Goal: Task Accomplishment & Management: Manage account settings

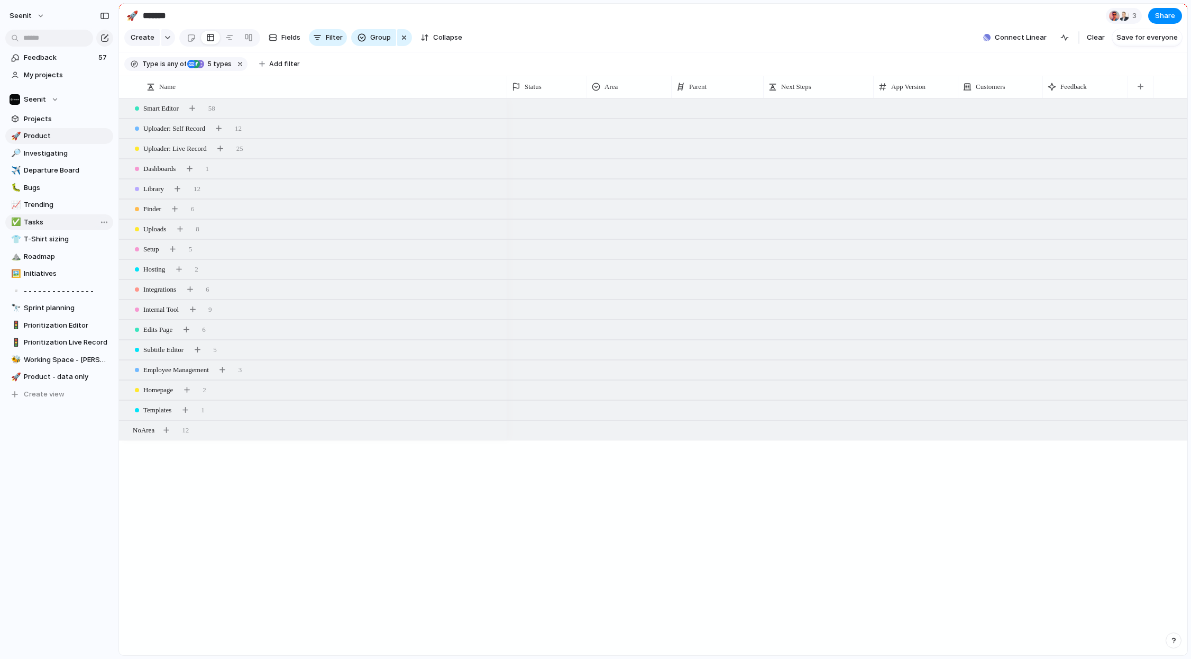
click at [41, 218] on span "Tasks" at bounding box center [67, 222] width 86 height 11
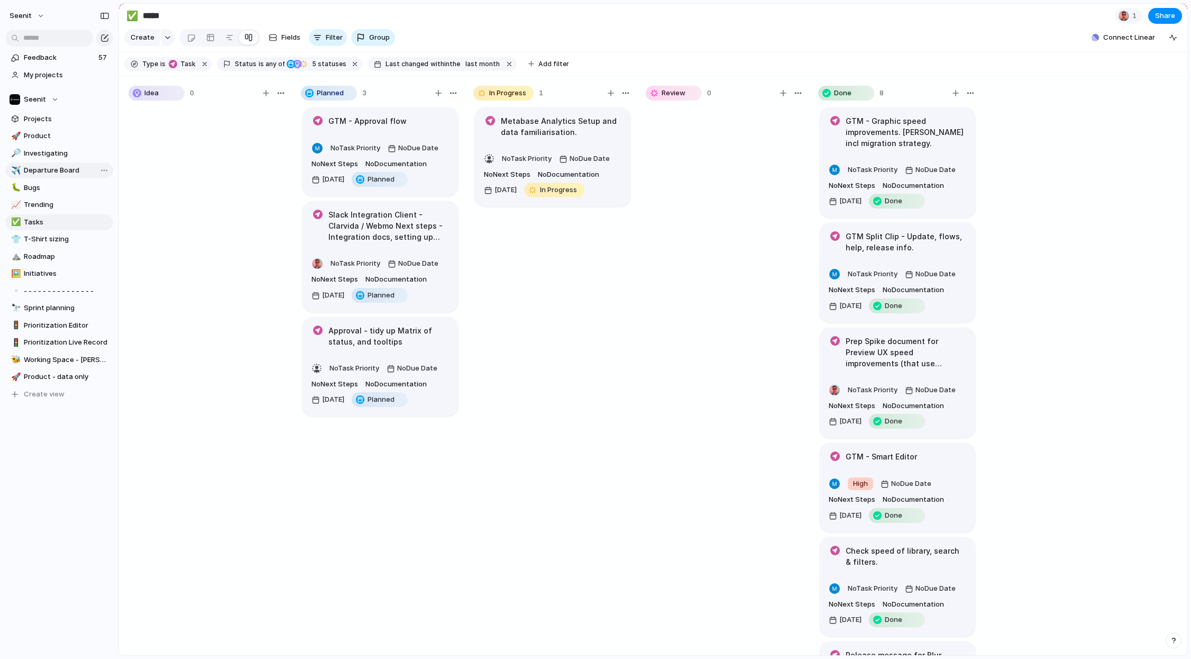
click at [60, 170] on span "Departure Board" at bounding box center [67, 170] width 86 height 11
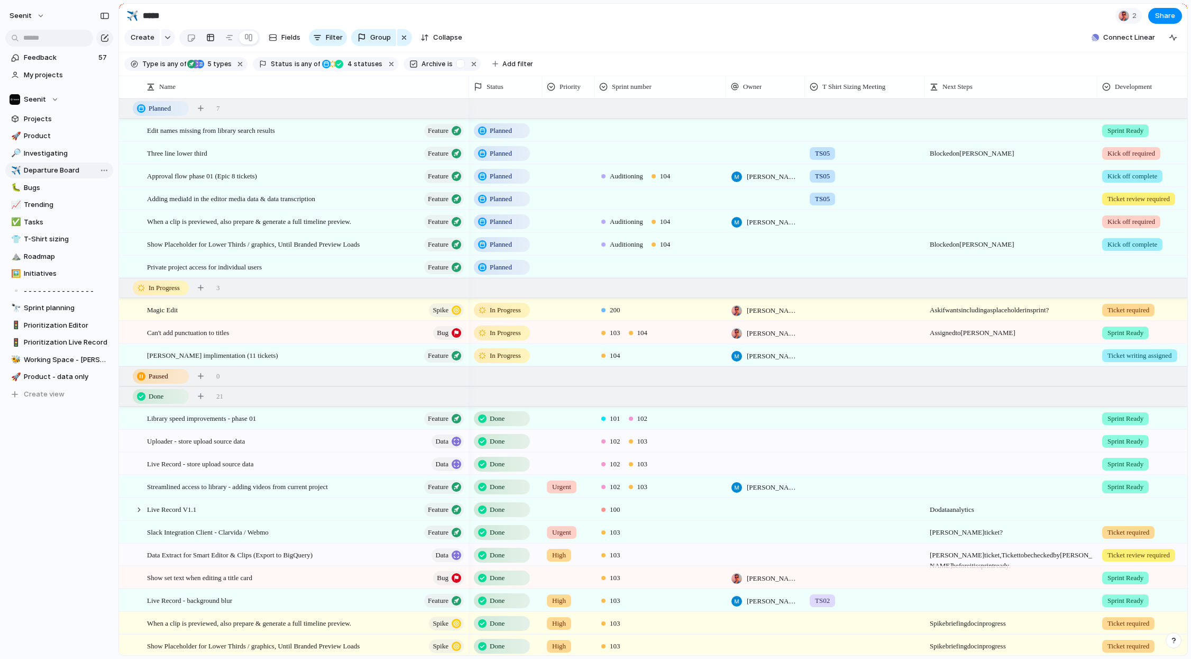
type input "**********"
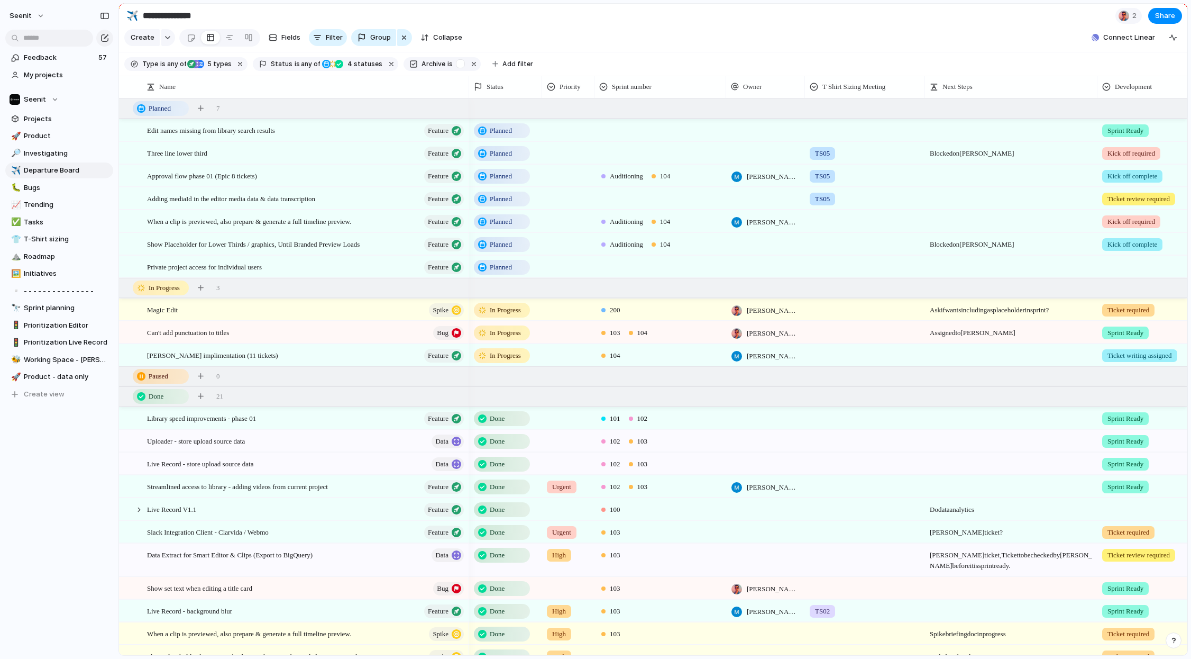
click at [671, 222] on span "104" at bounding box center [665, 221] width 11 height 11
click at [606, 390] on div at bounding box center [606, 391] width 19 height 19
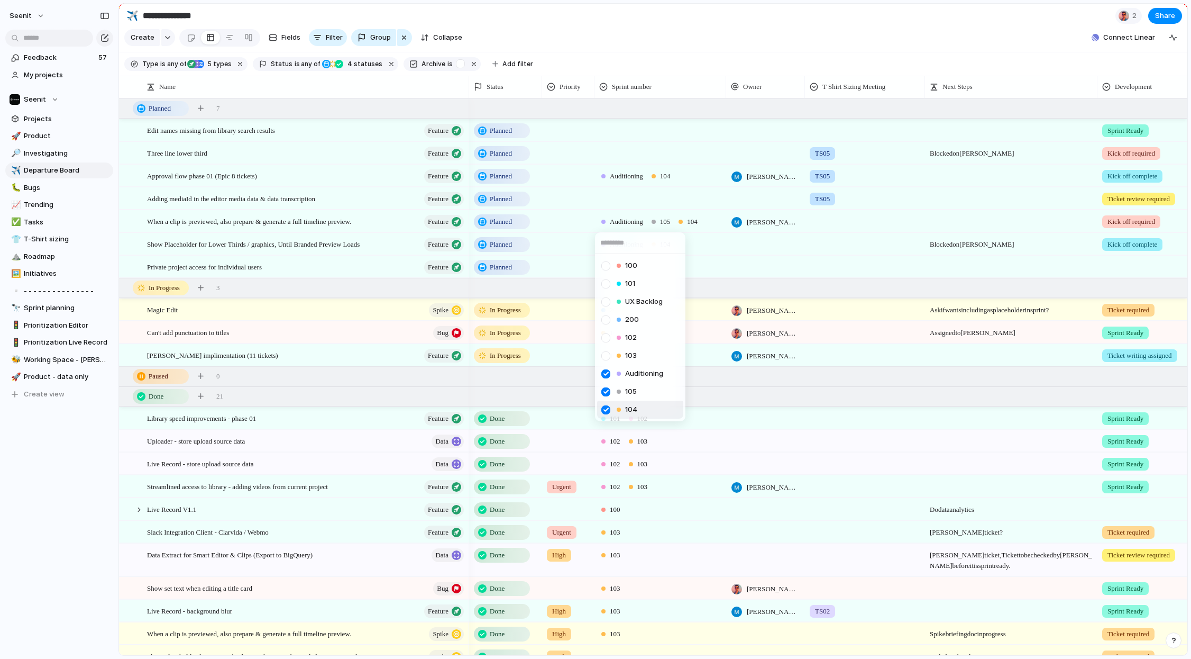
click at [606, 409] on div at bounding box center [606, 409] width 19 height 19
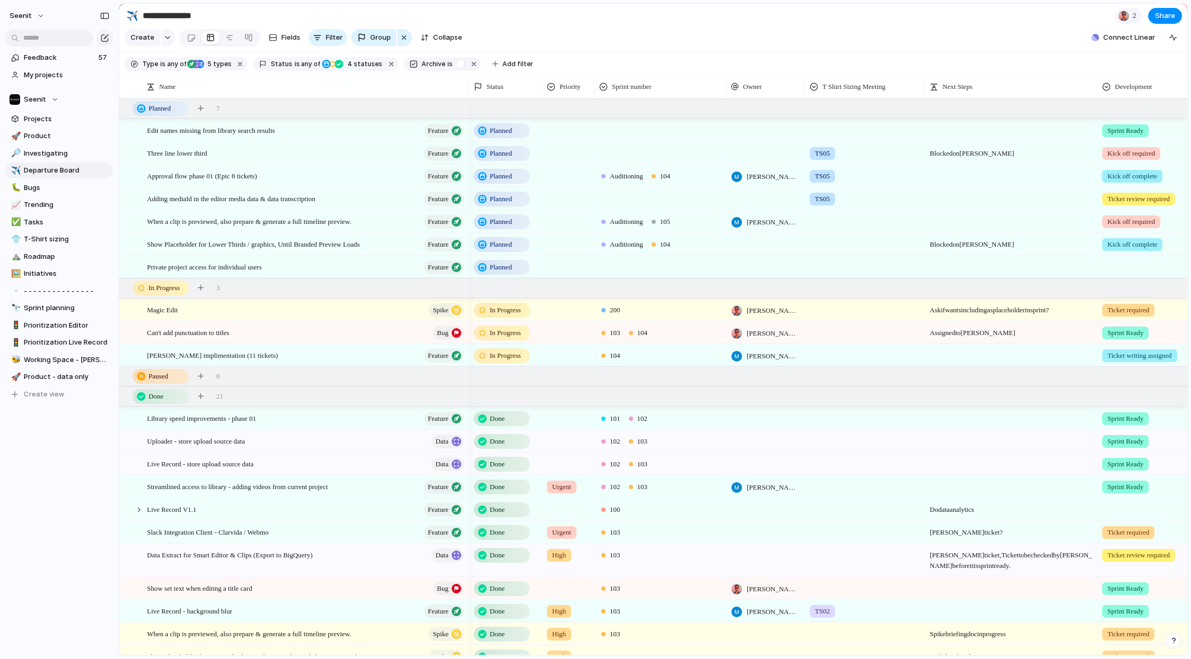
drag, startPoint x: 663, startPoint y: 201, endPoint x: 642, endPoint y: 219, distance: 27.8
click at [663, 201] on div "100 101 UX Backlog 200 102 103 Auditioning 105 104" at bounding box center [595, 329] width 1191 height 659
click at [630, 224] on span "Auditioning" at bounding box center [626, 221] width 33 height 11
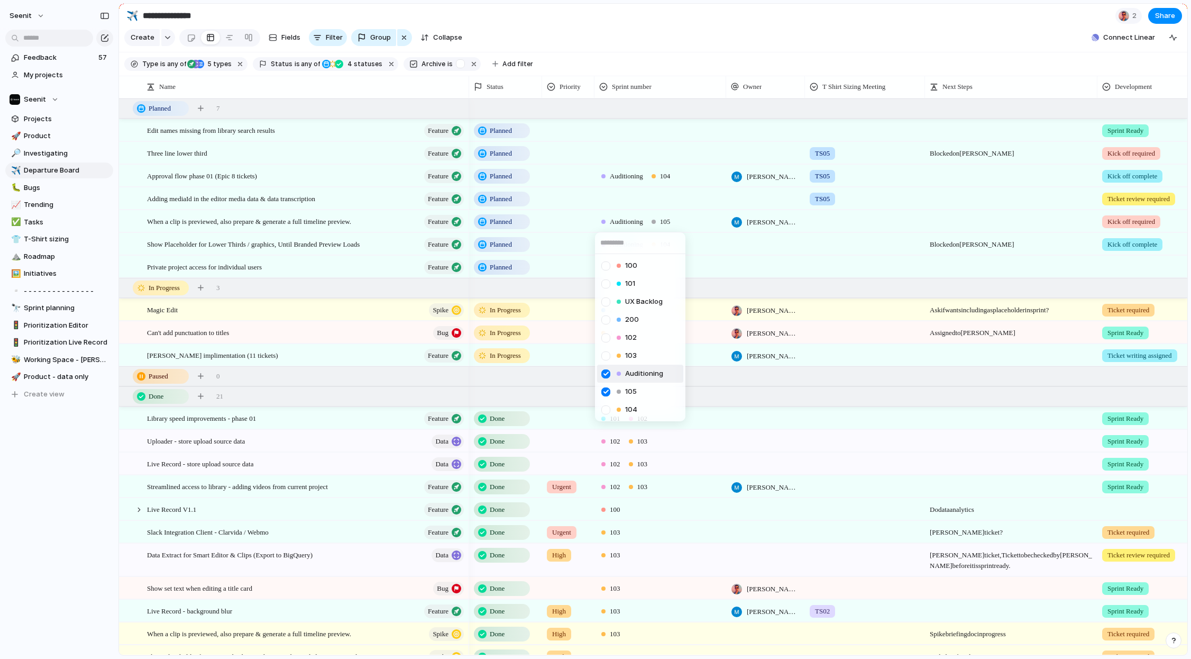
click at [606, 370] on div at bounding box center [606, 373] width 19 height 19
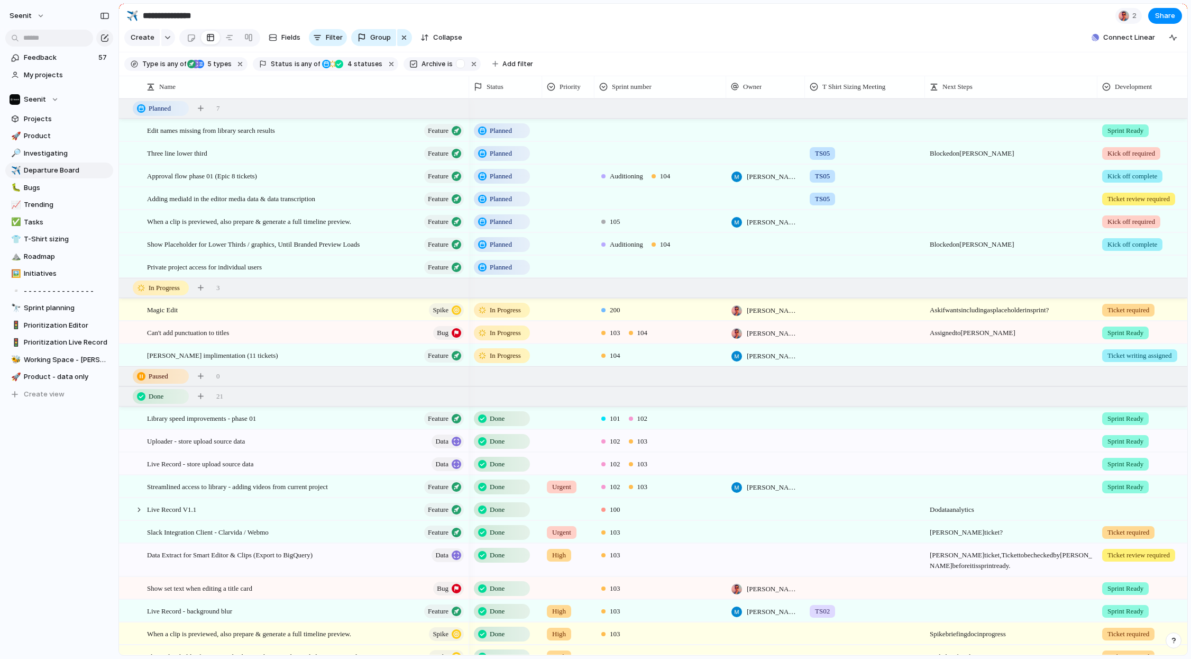
click at [671, 44] on div "100 101 UX Backlog 200 102 103 Auditioning 105 104" at bounding box center [595, 329] width 1191 height 659
click at [507, 220] on span "Planned" at bounding box center [501, 221] width 22 height 11
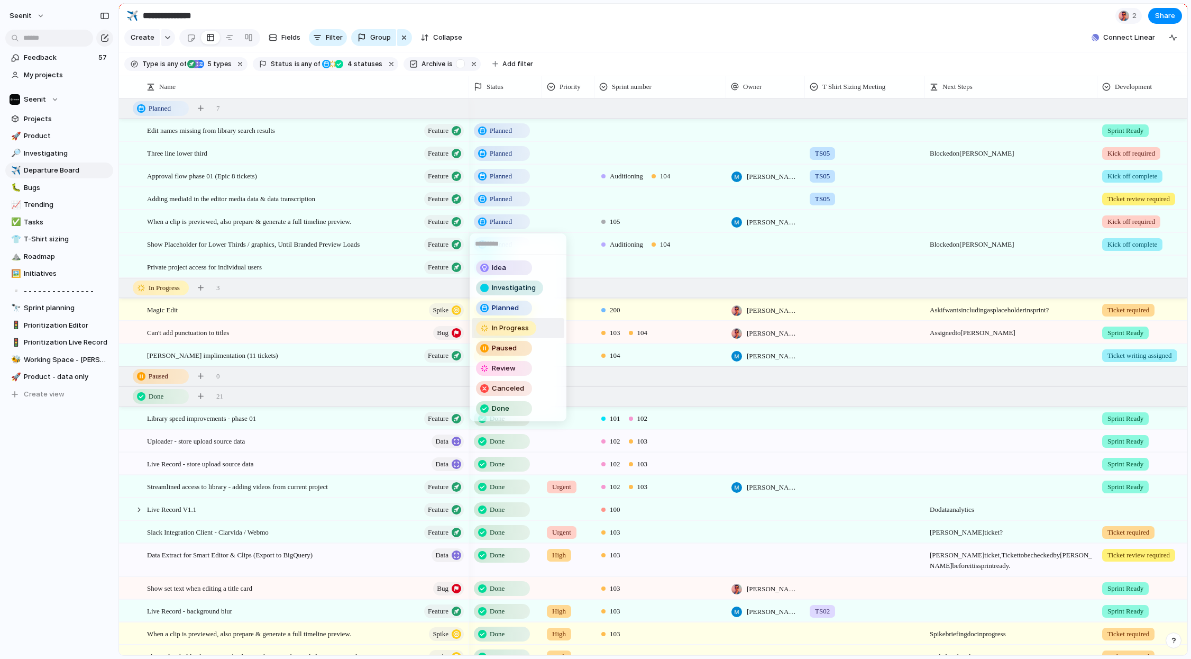
click at [506, 326] on span "In Progress" at bounding box center [510, 328] width 37 height 11
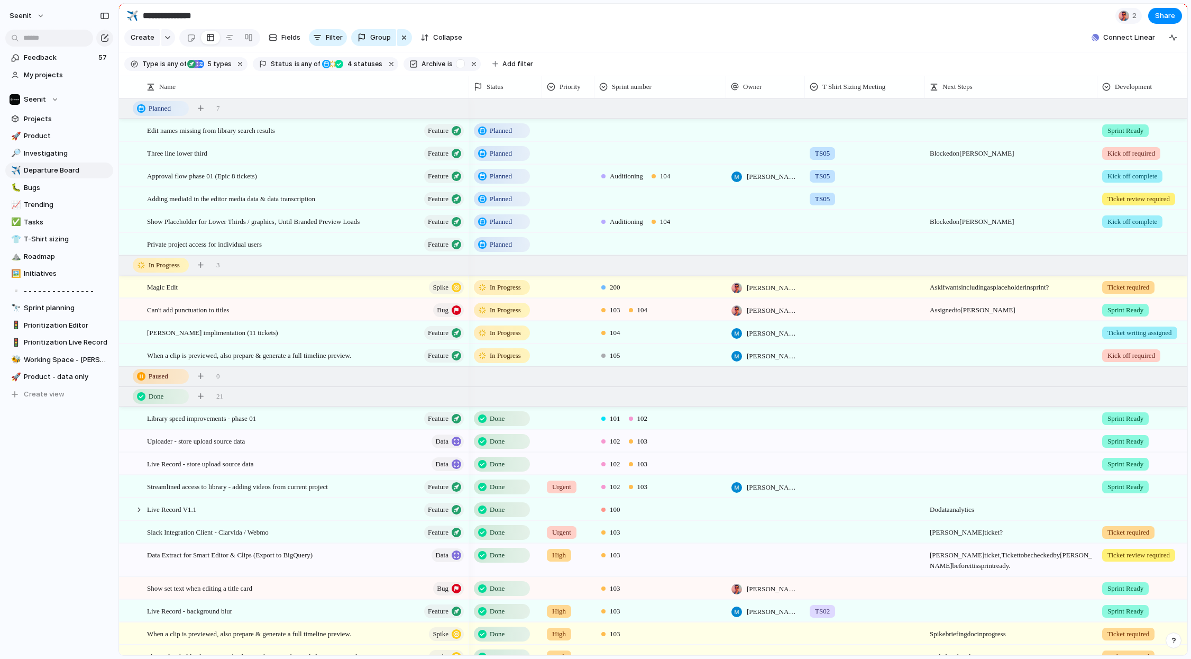
click at [639, 334] on div "104" at bounding box center [660, 330] width 131 height 17
click at [606, 503] on div at bounding box center [606, 502] width 19 height 19
click at [686, 312] on div "100 101 UX Backlog 200 102 103 Auditioning 105 104" at bounding box center [595, 329] width 1191 height 659
click at [492, 310] on span "In Progress" at bounding box center [505, 310] width 31 height 11
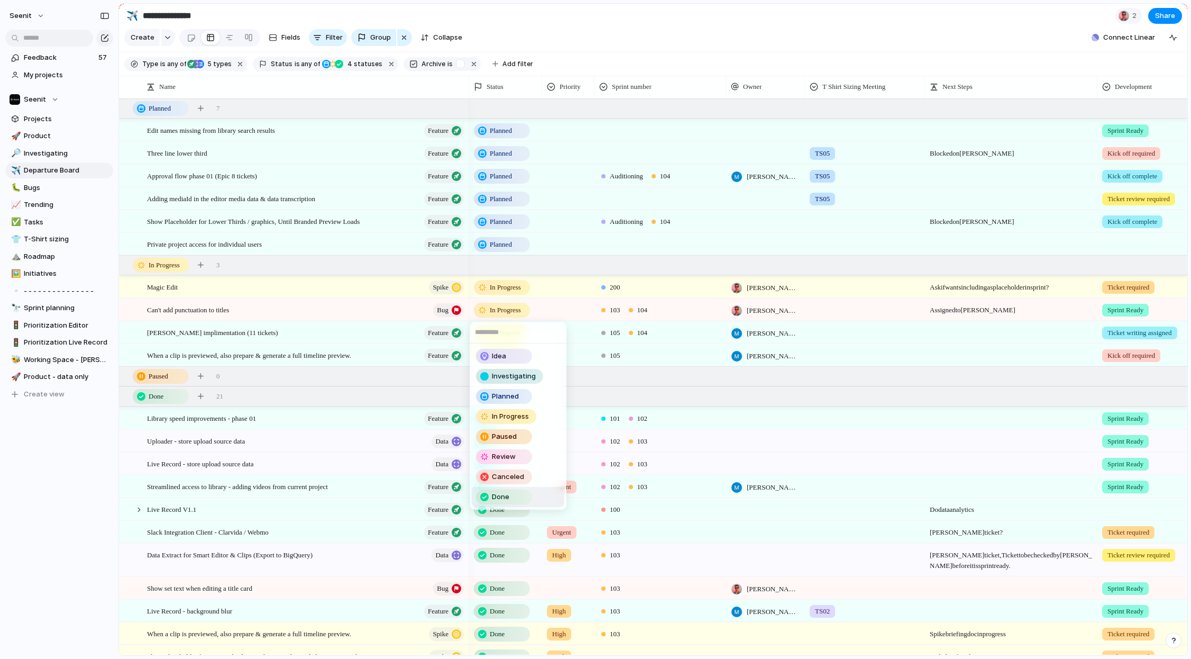
click at [506, 493] on span "Done" at bounding box center [500, 496] width 17 height 11
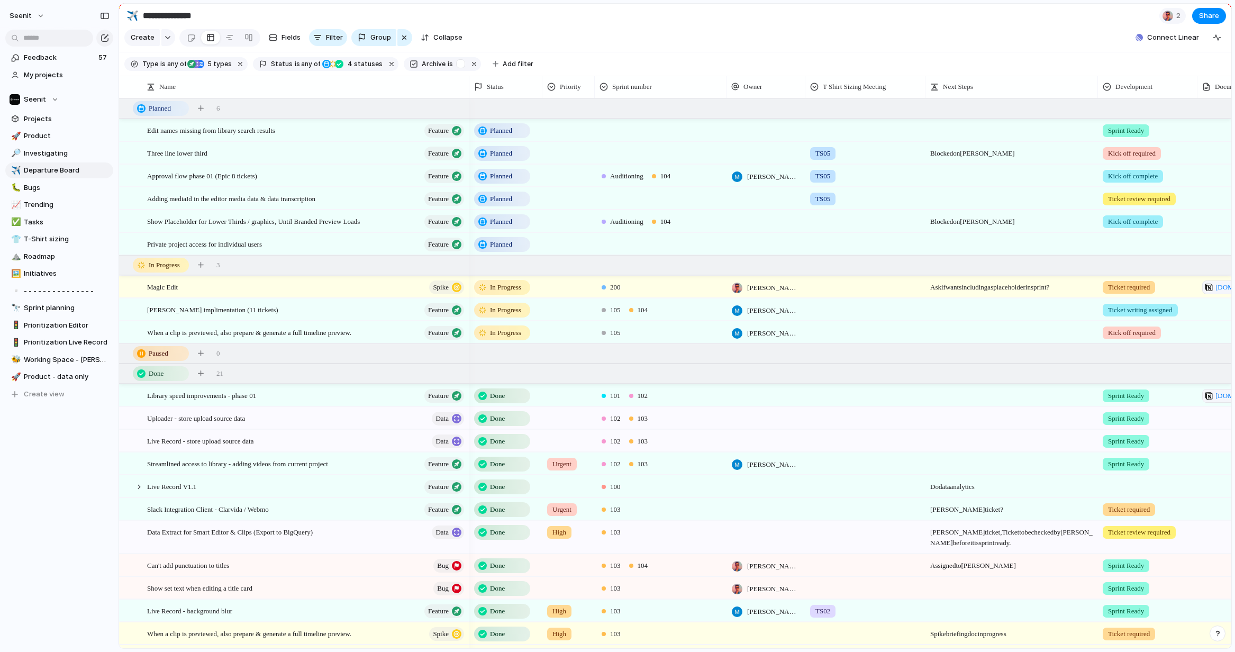
click at [504, 224] on span "Planned" at bounding box center [501, 221] width 22 height 11
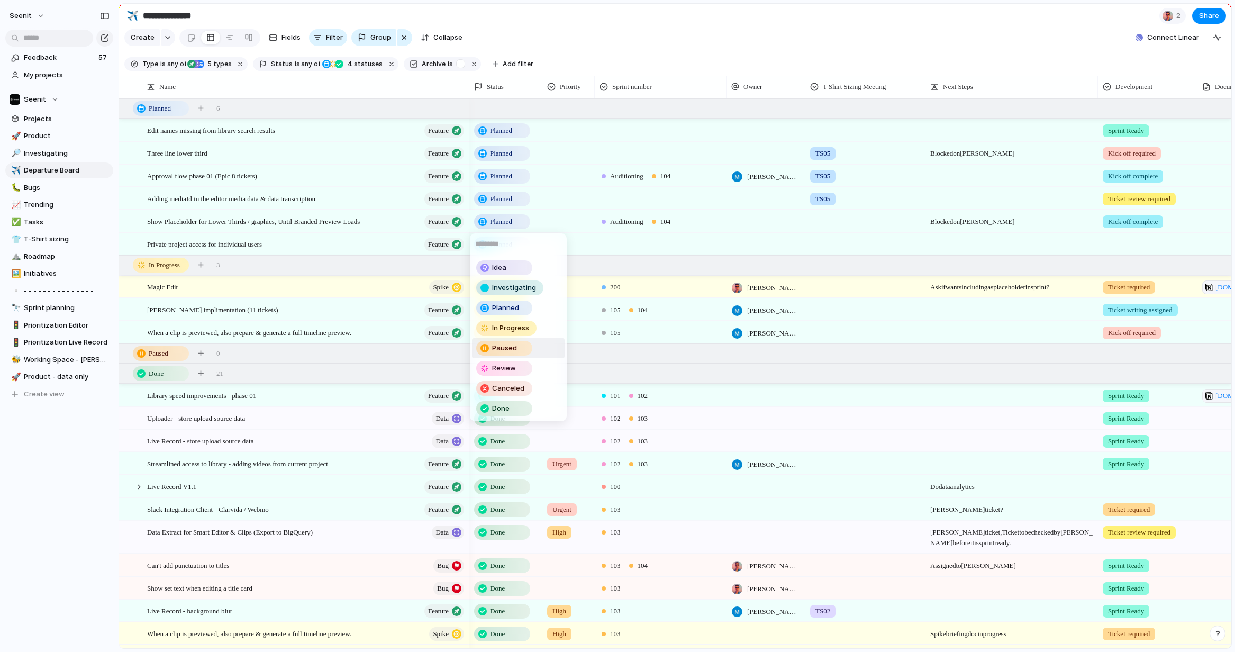
click at [496, 345] on span "Paused" at bounding box center [504, 348] width 25 height 11
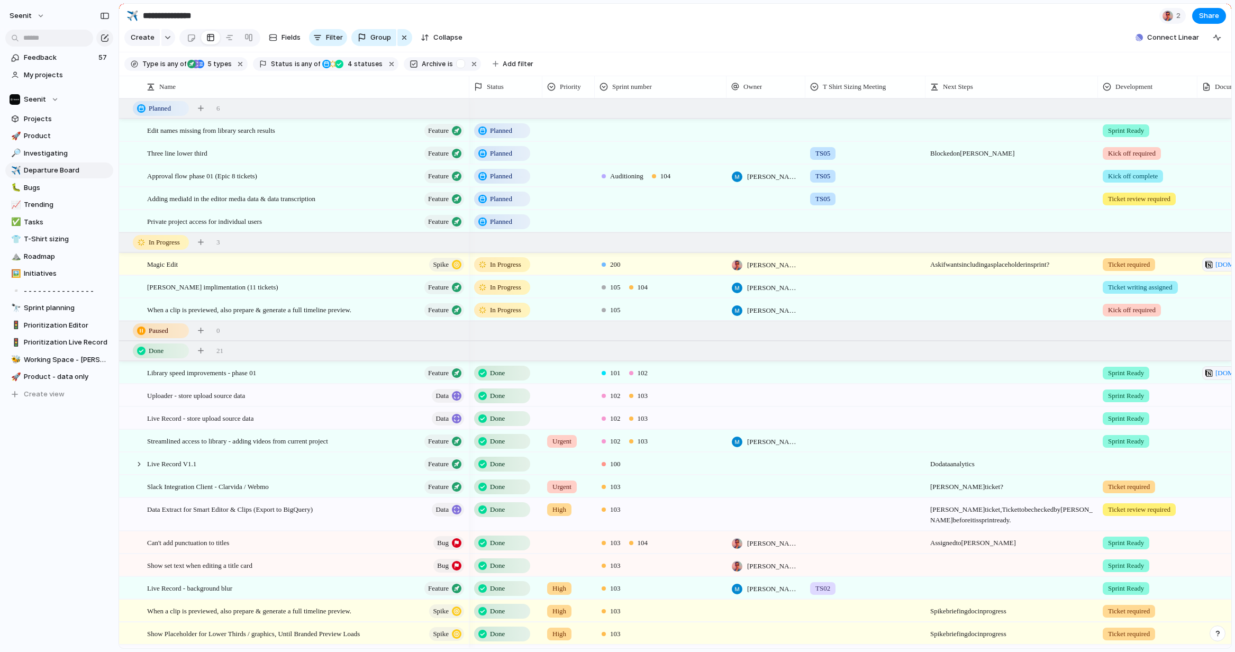
click at [670, 177] on span "104" at bounding box center [665, 176] width 11 height 11
click at [609, 345] on div at bounding box center [606, 346] width 19 height 19
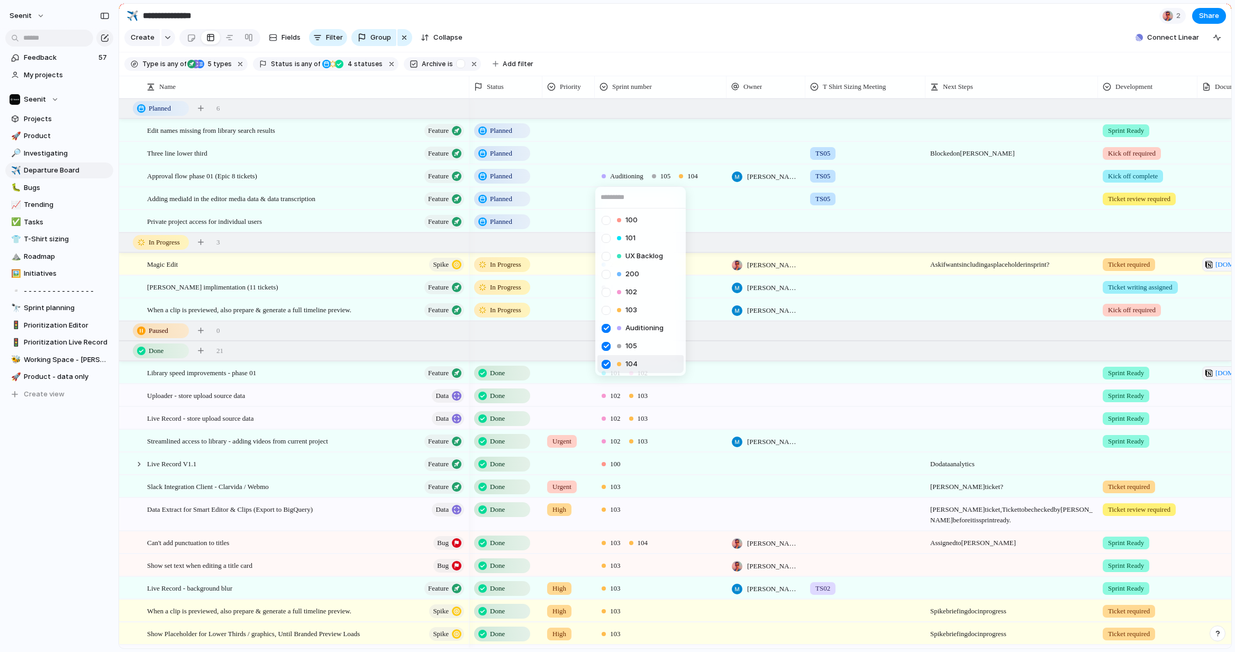
click at [605, 360] on div at bounding box center [606, 364] width 19 height 19
click at [662, 39] on div "100 101 UX Backlog 200 102 103 Auditioning 105 104" at bounding box center [617, 326] width 1235 height 652
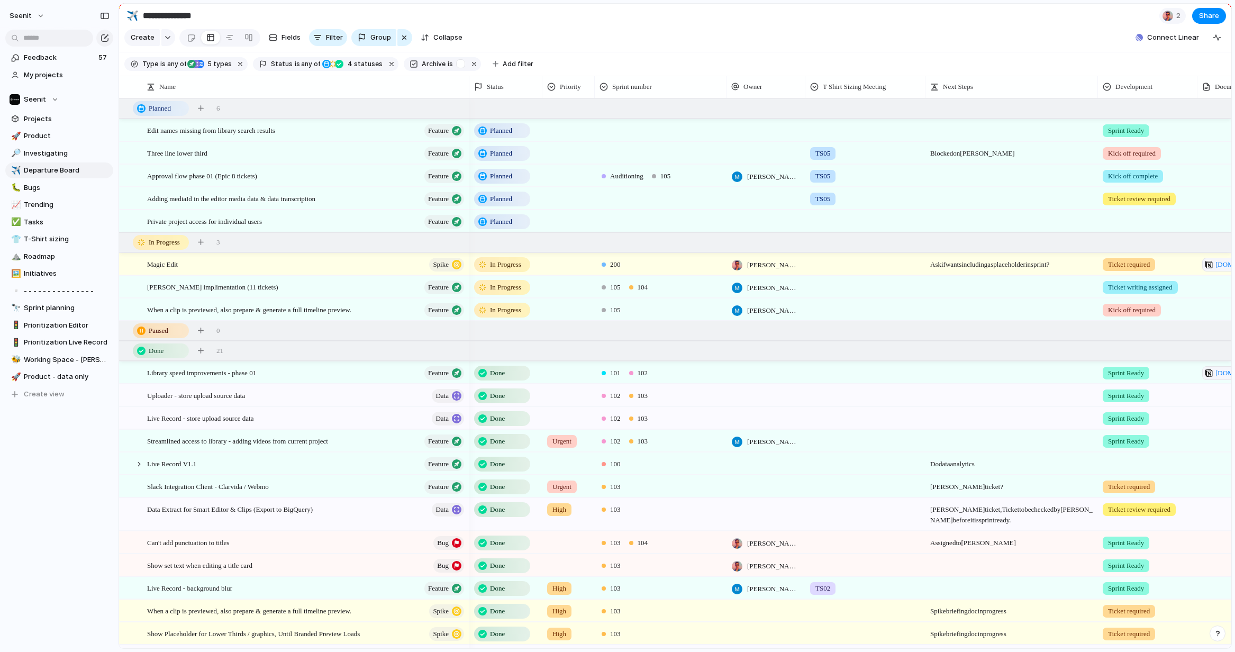
click at [827, 222] on div at bounding box center [865, 219] width 119 height 17
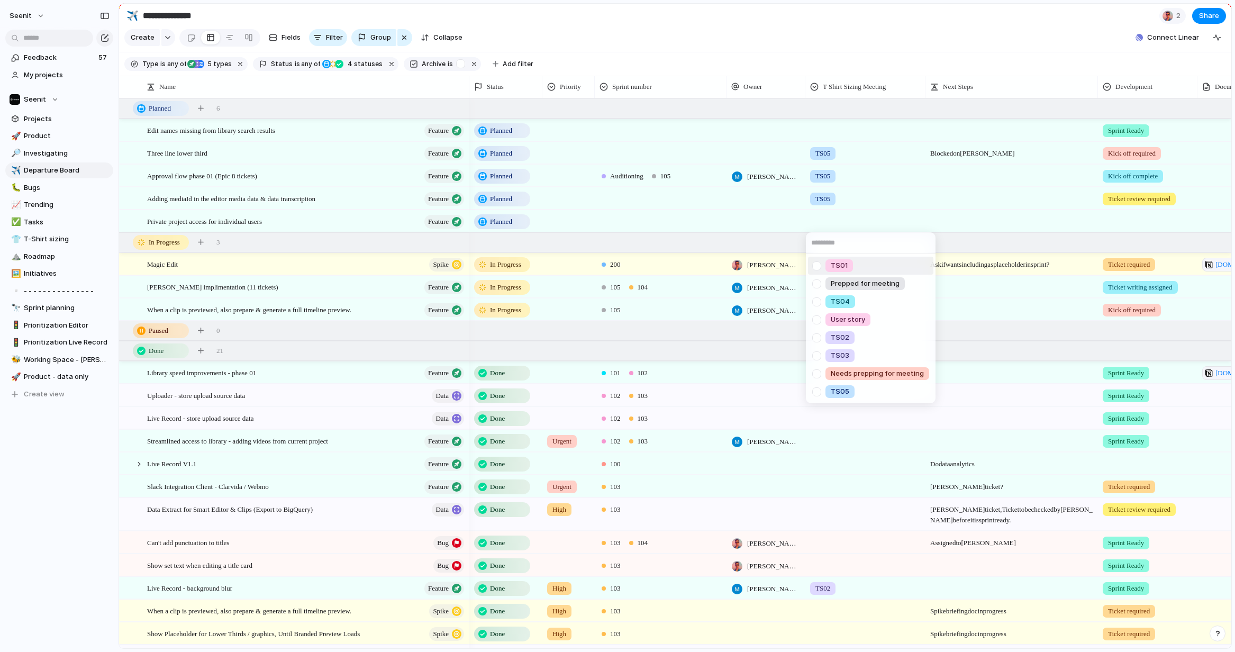
click at [833, 241] on input "text" at bounding box center [871, 242] width 130 height 21
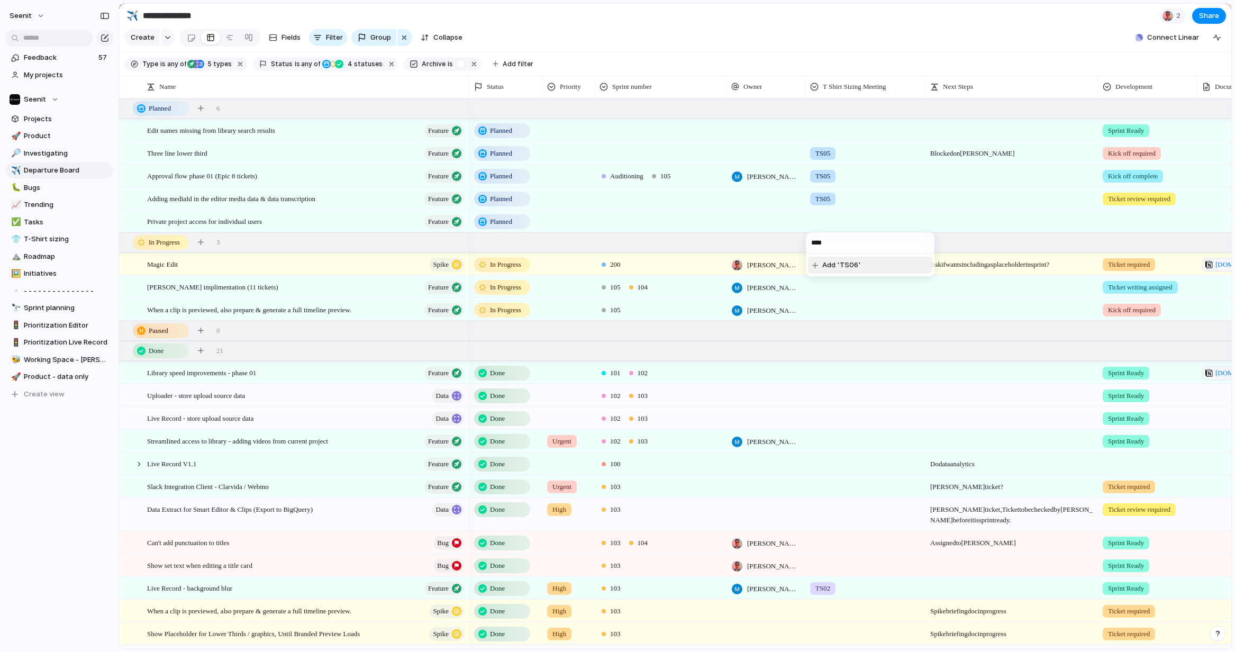
type input "****"
click at [840, 266] on span "Add 'TS06'" at bounding box center [841, 265] width 39 height 11
click at [1139, 223] on div at bounding box center [1147, 219] width 98 height 17
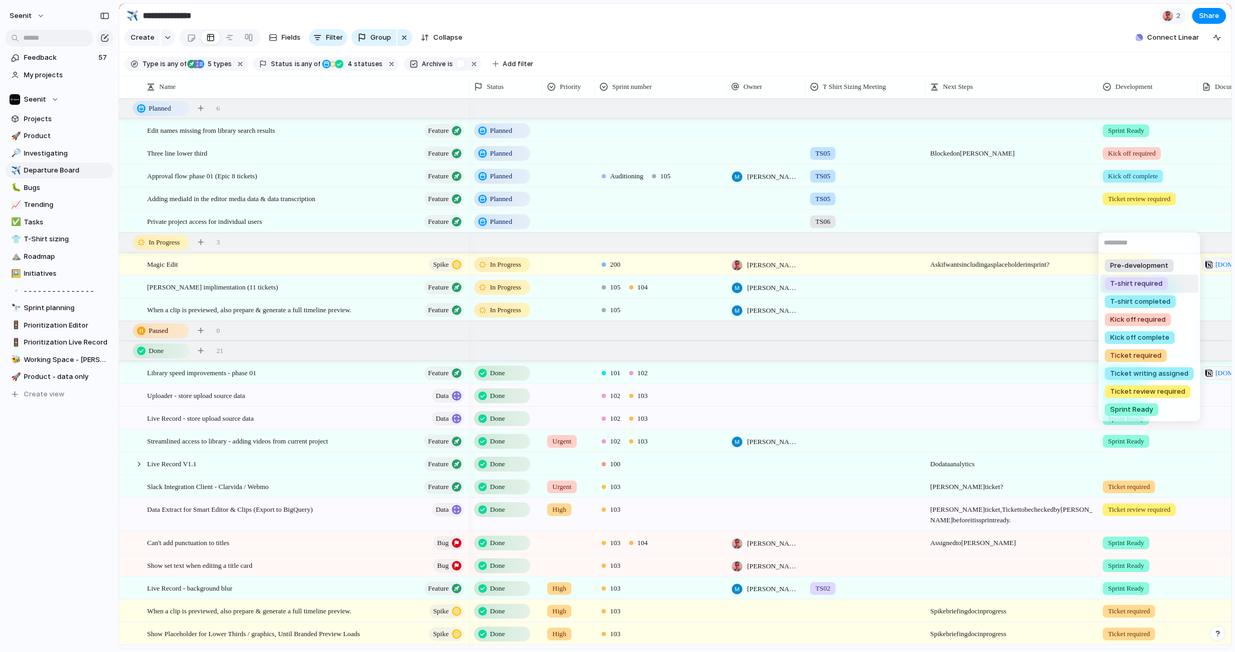
click at [1129, 282] on span "T-shirt required" at bounding box center [1136, 283] width 52 height 11
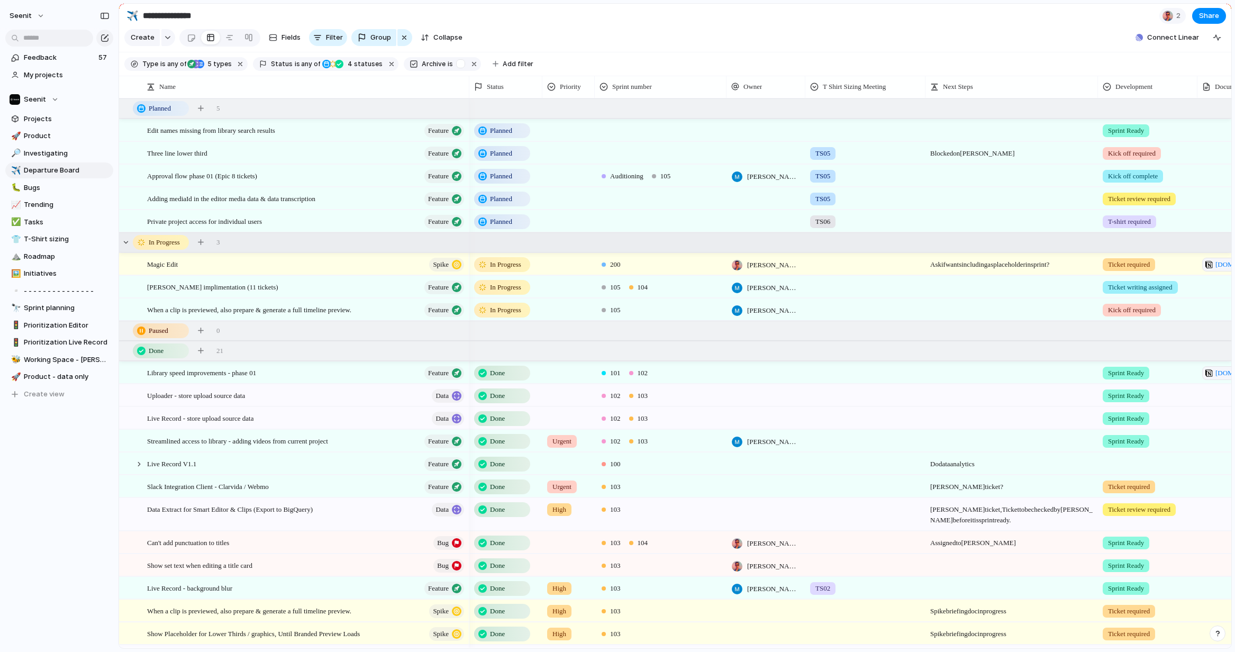
scroll to position [0, 1]
click at [47, 136] on span "Product" at bounding box center [67, 136] width 86 height 11
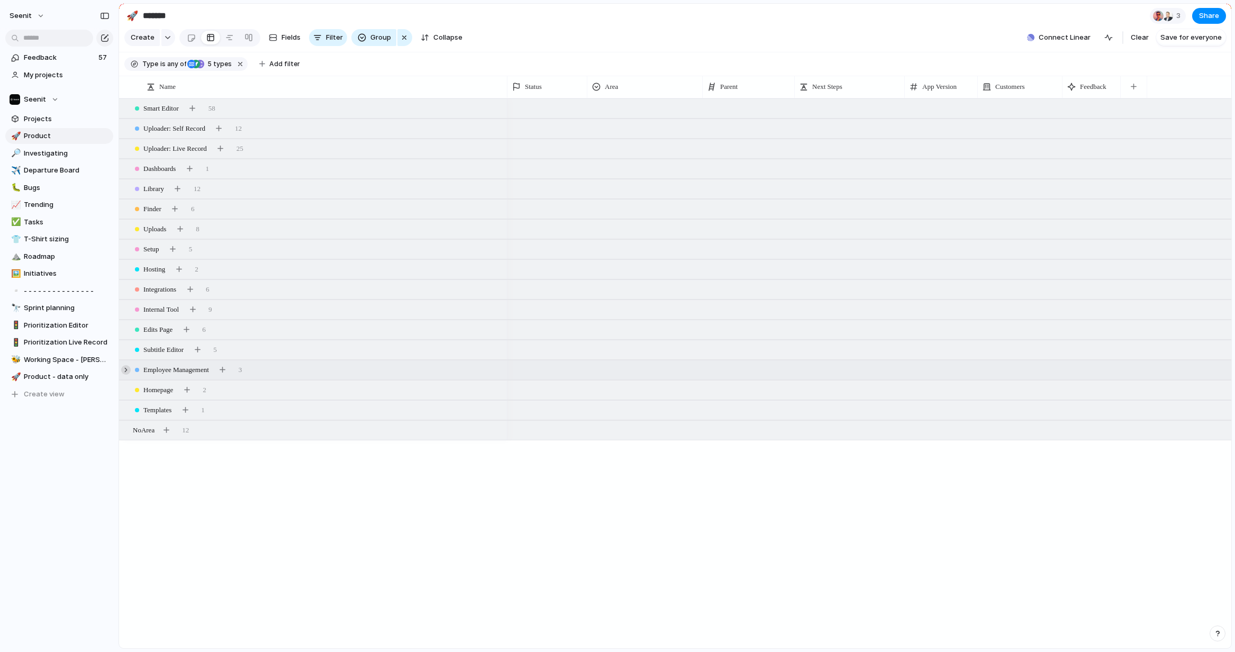
click at [125, 370] on div at bounding box center [126, 370] width 10 height 10
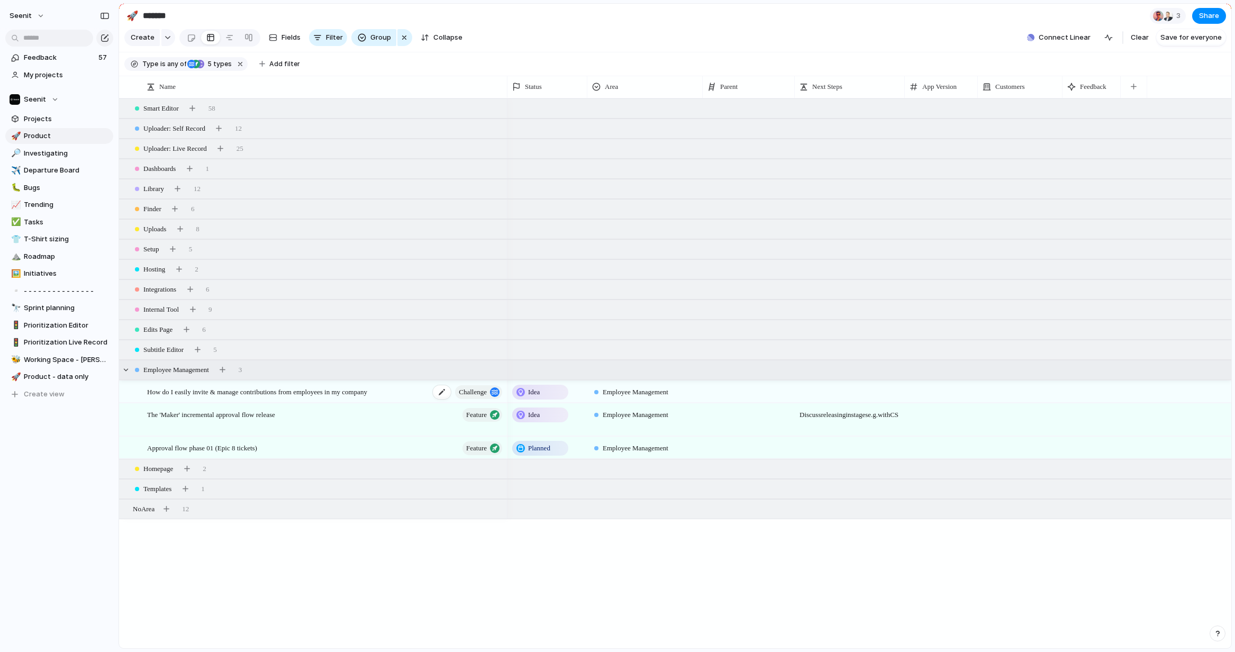
click at [308, 391] on span "How do I easily invite & manage contributions from employees in my company" at bounding box center [257, 391] width 220 height 12
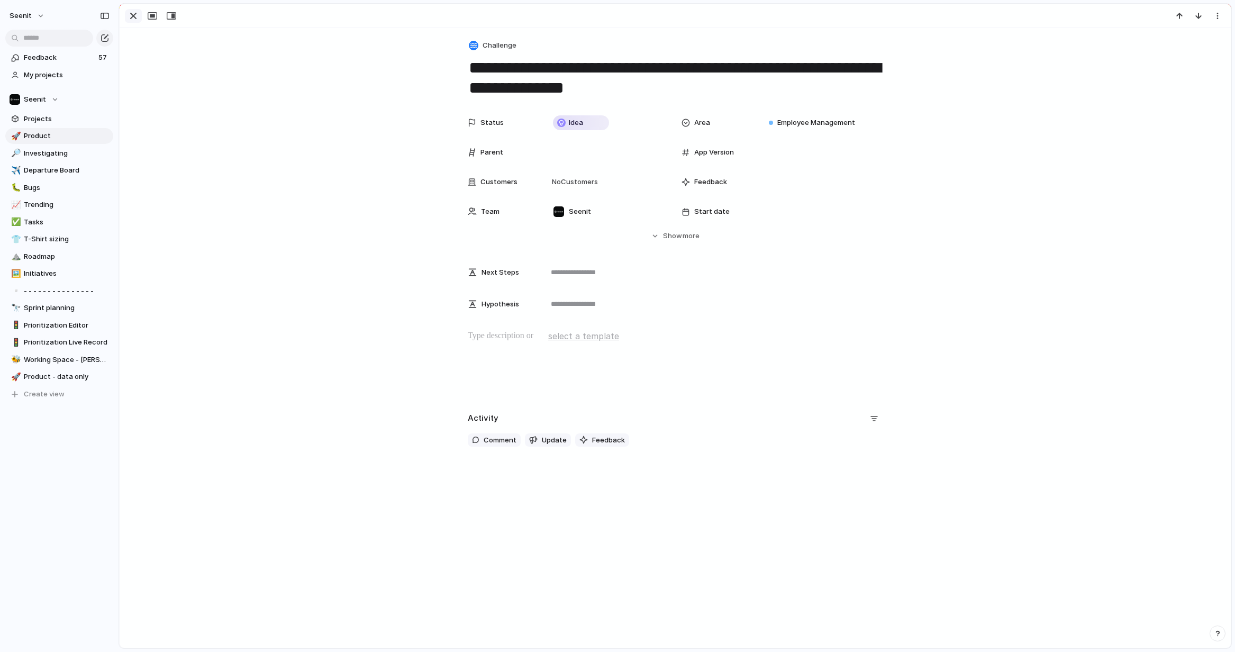
click at [134, 16] on div "button" at bounding box center [133, 16] width 13 height 13
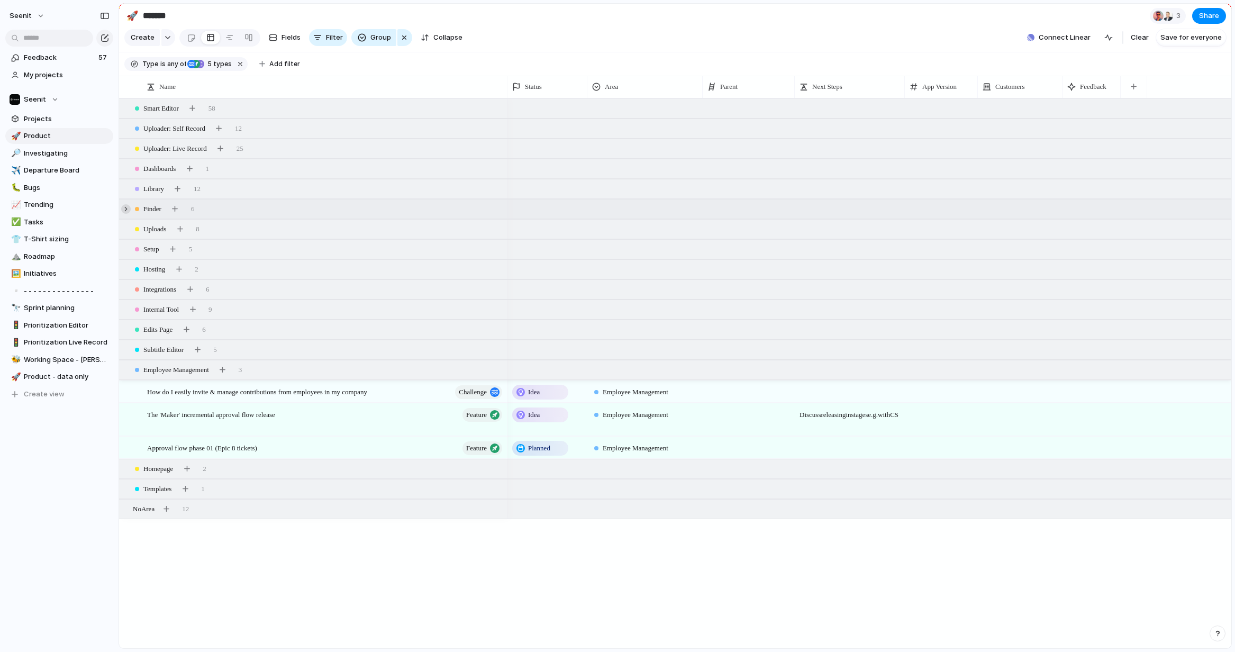
click at [125, 207] on div at bounding box center [126, 209] width 10 height 10
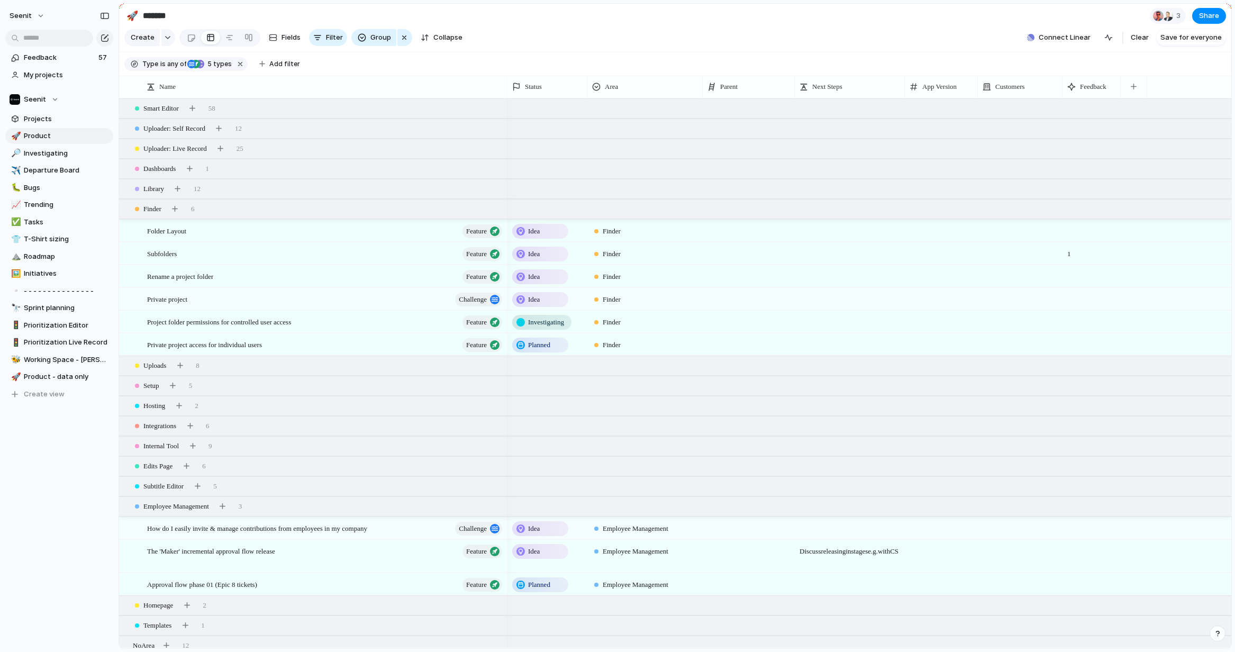
click at [546, 323] on span "Investigating" at bounding box center [546, 322] width 36 height 11
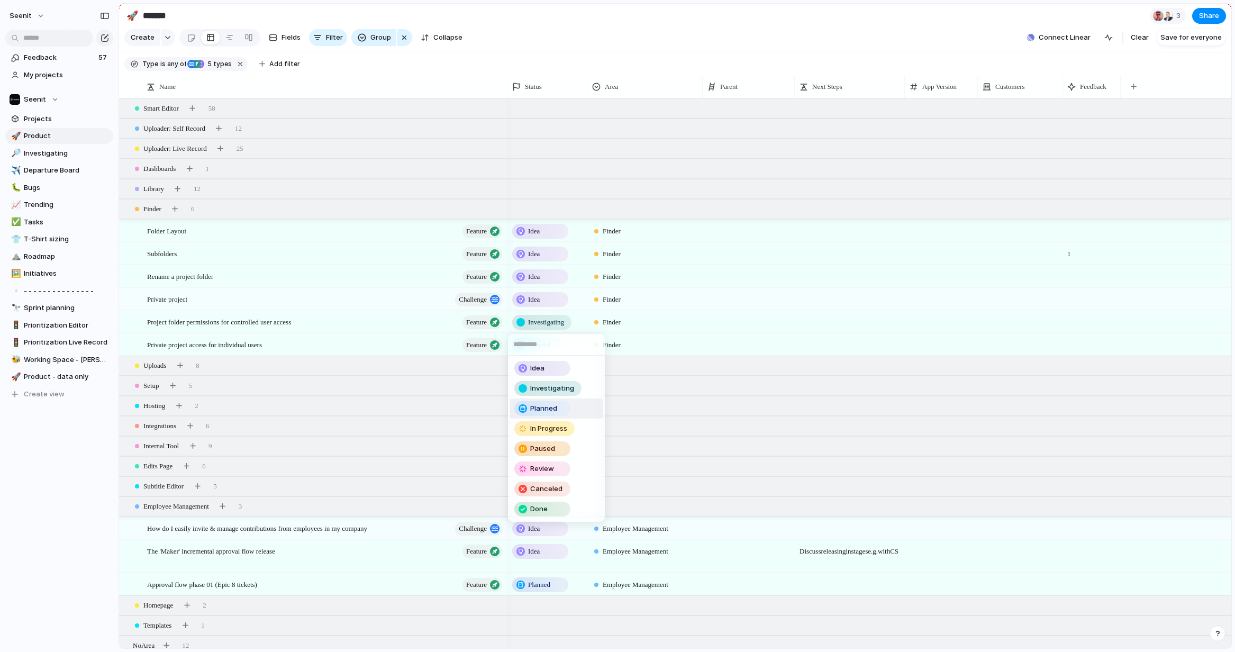
click at [545, 408] on span "Planned" at bounding box center [543, 408] width 27 height 11
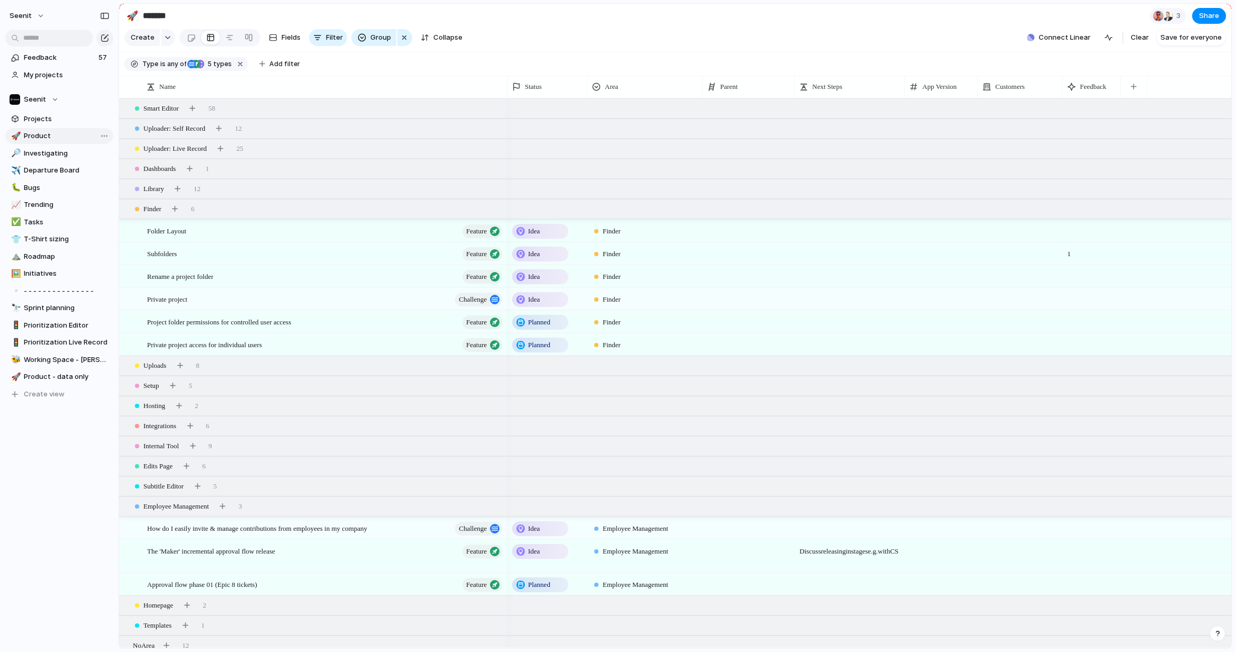
click at [42, 133] on span "Product" at bounding box center [67, 136] width 86 height 11
click at [47, 171] on span "Departure Board" at bounding box center [67, 170] width 86 height 11
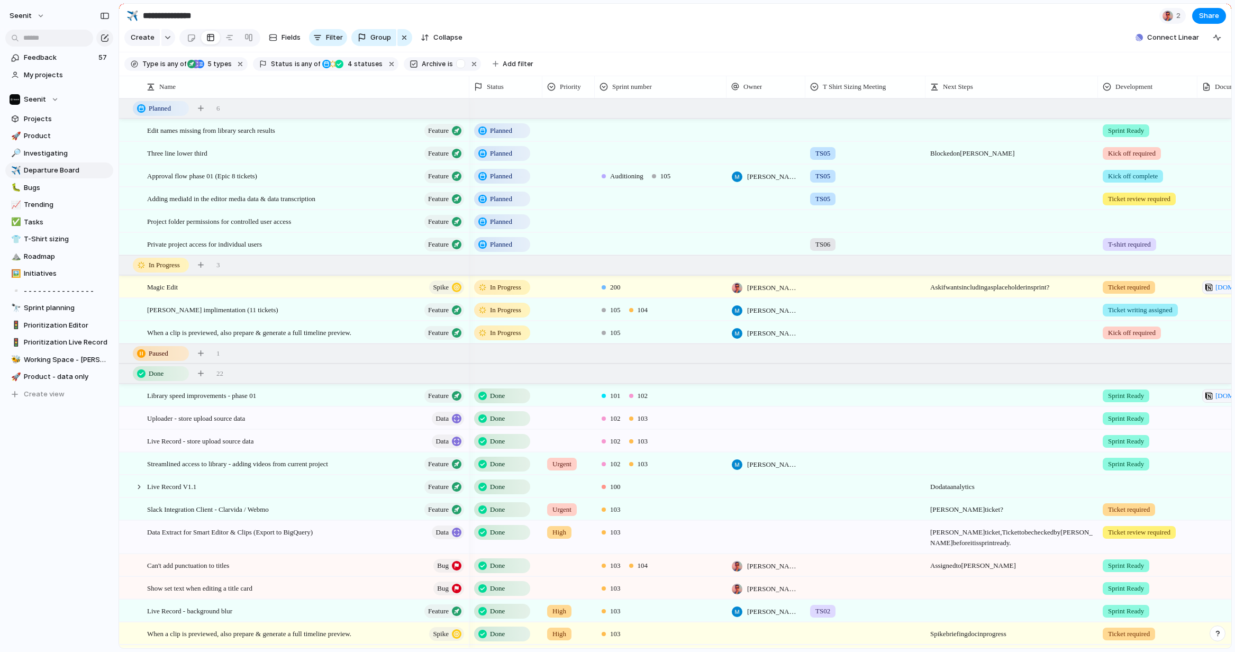
click at [825, 223] on div at bounding box center [865, 219] width 119 height 17
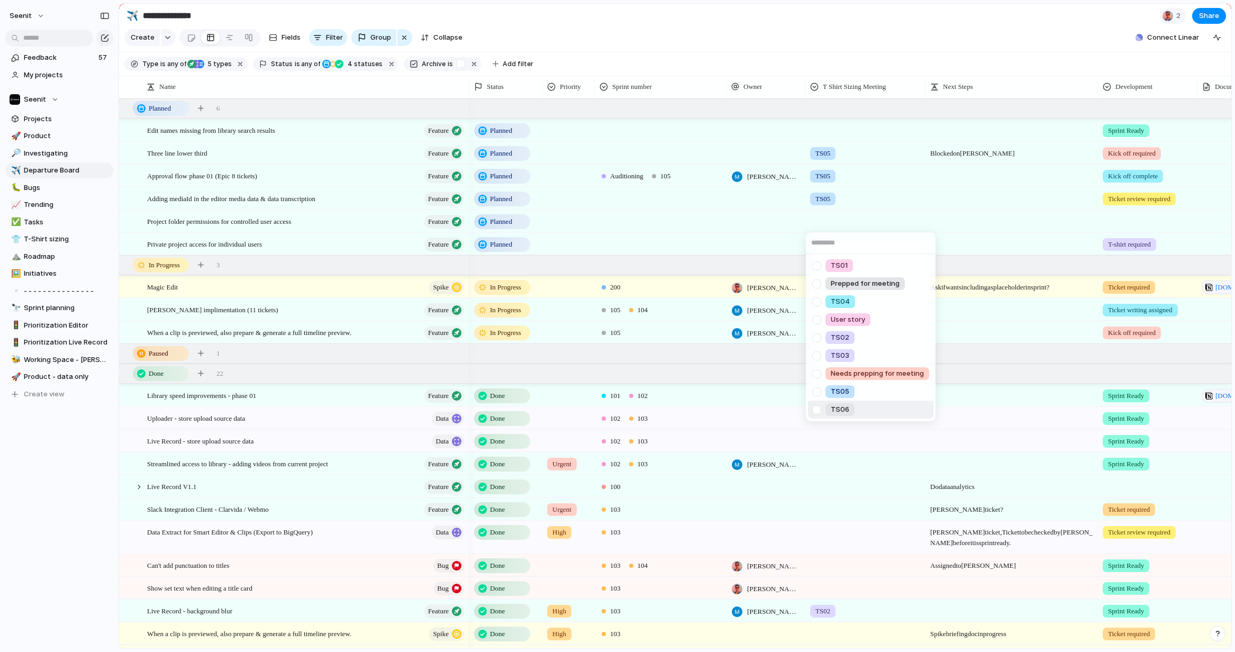
click at [815, 409] on div at bounding box center [816, 409] width 19 height 19
click at [912, 29] on div "TS01 Prepped for meeting TS04 User story TS02 TS03 Needs prepping for meeting T…" at bounding box center [617, 326] width 1235 height 652
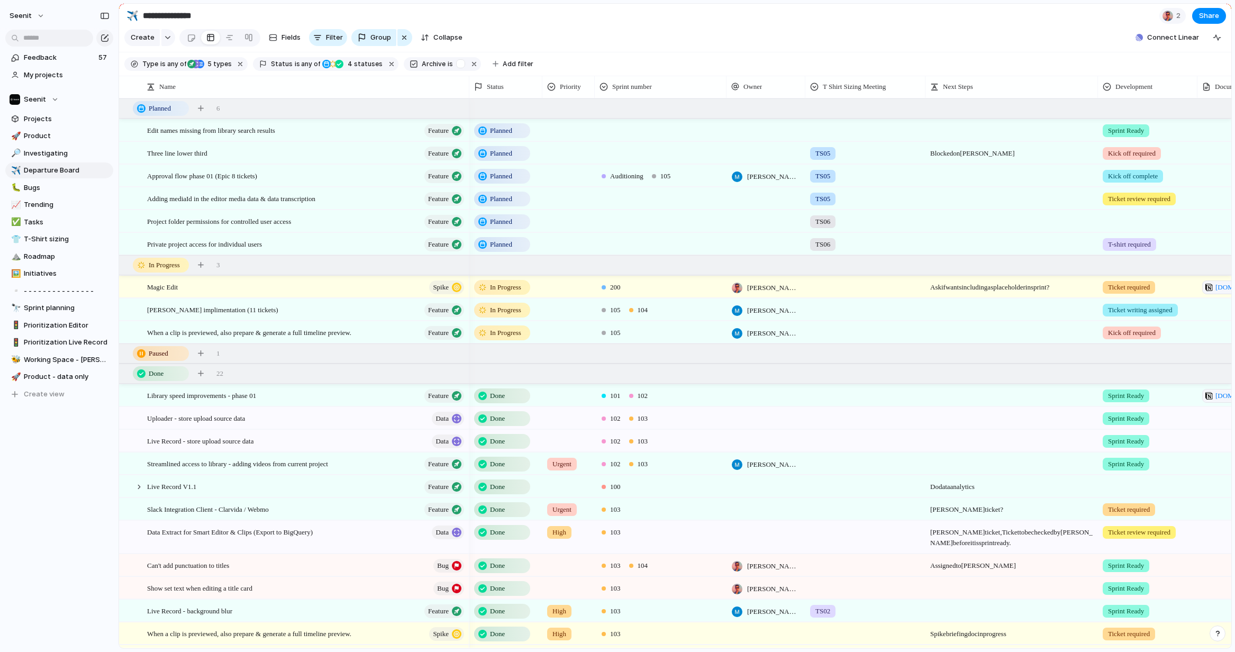
click at [1126, 220] on div at bounding box center [1147, 219] width 98 height 17
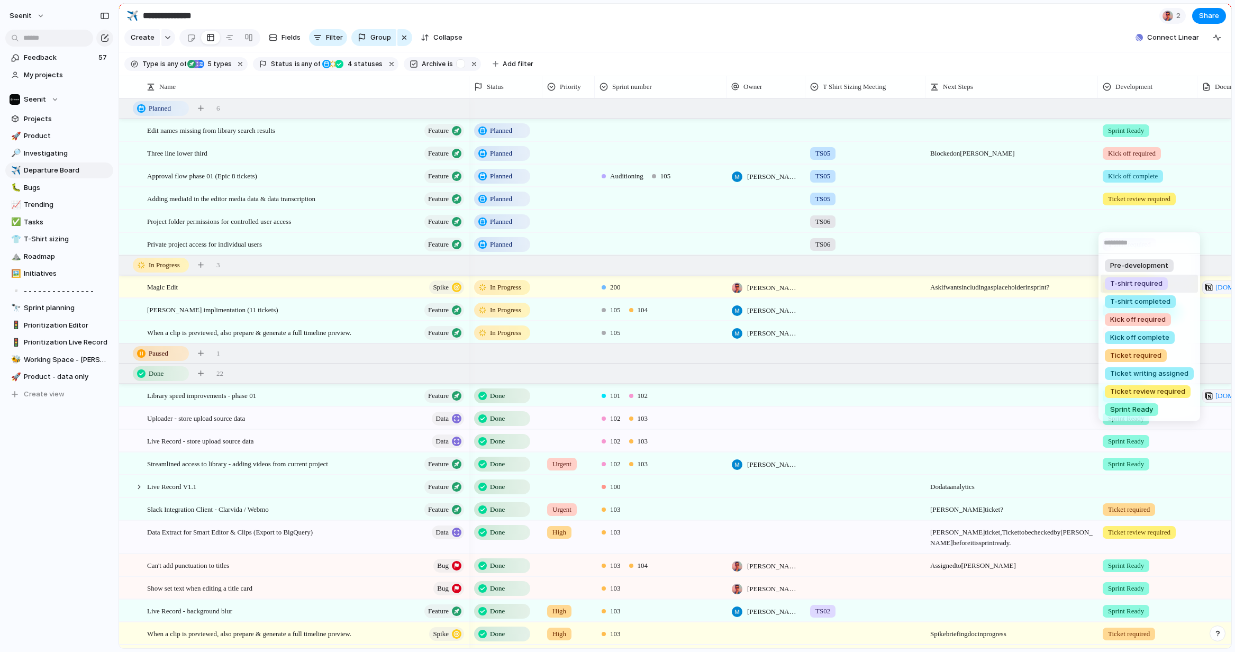
click at [1148, 279] on span "T-shirt required" at bounding box center [1136, 283] width 52 height 11
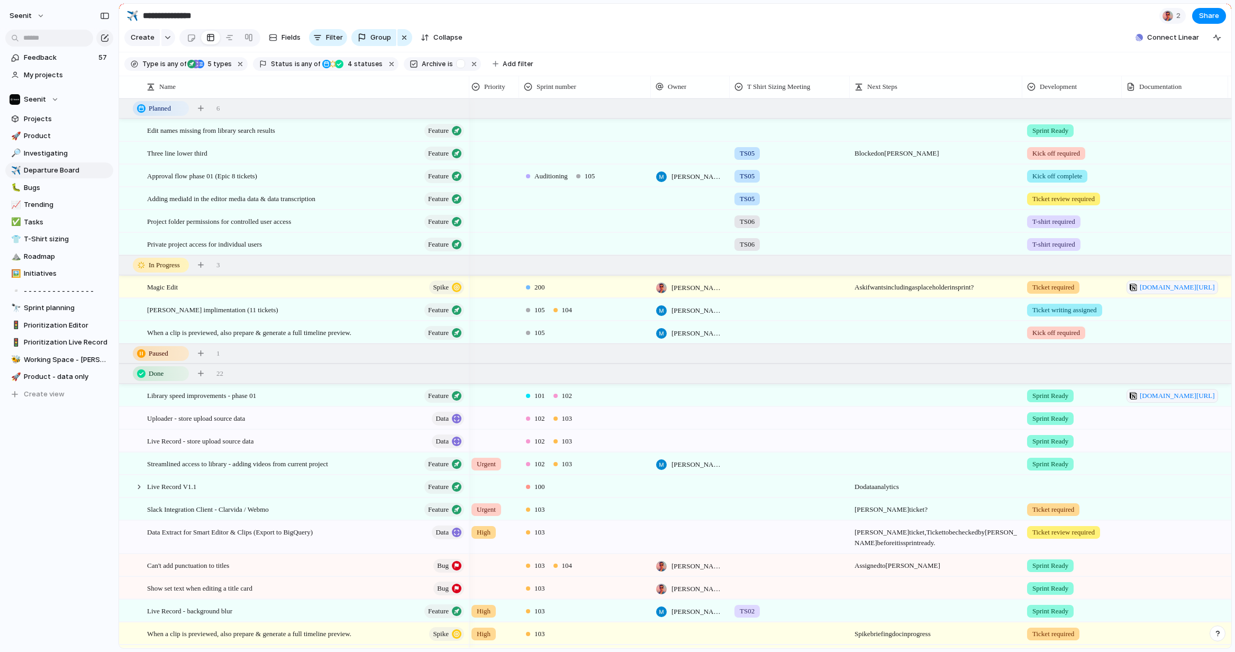
click at [1058, 221] on span "T-shirt required" at bounding box center [1053, 221] width 43 height 11
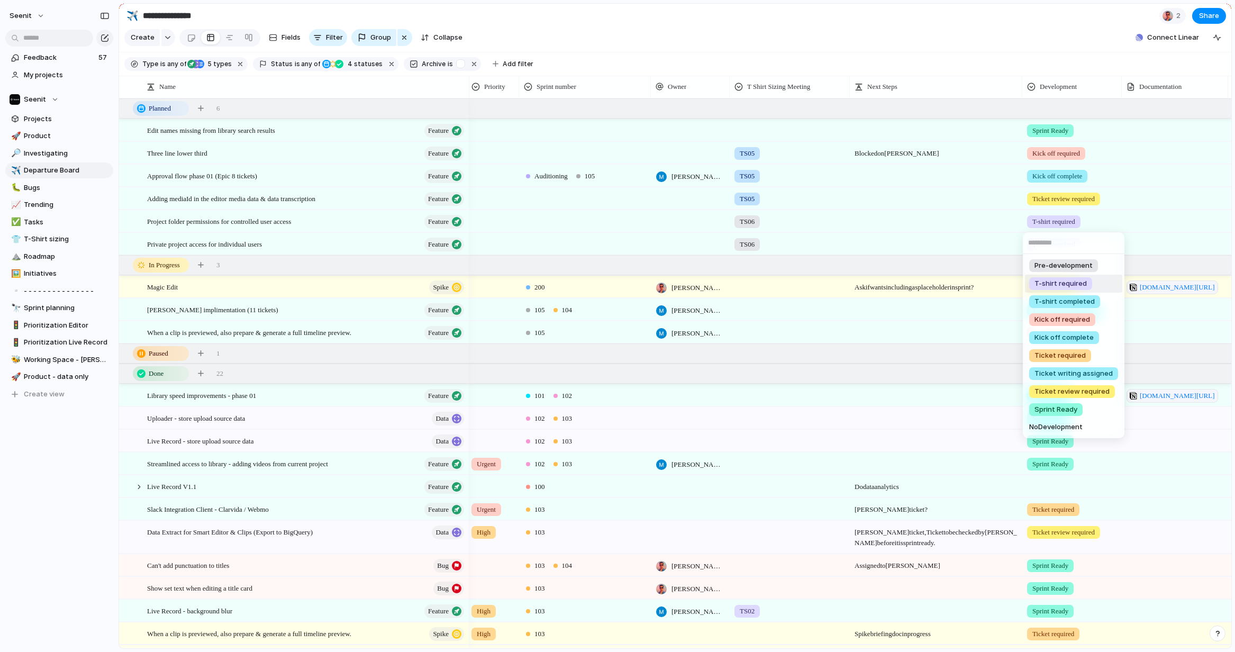
click at [1019, 39] on div "Pre-development T-shirt required T-shirt completed Kick off required Kick off c…" at bounding box center [617, 326] width 1235 height 652
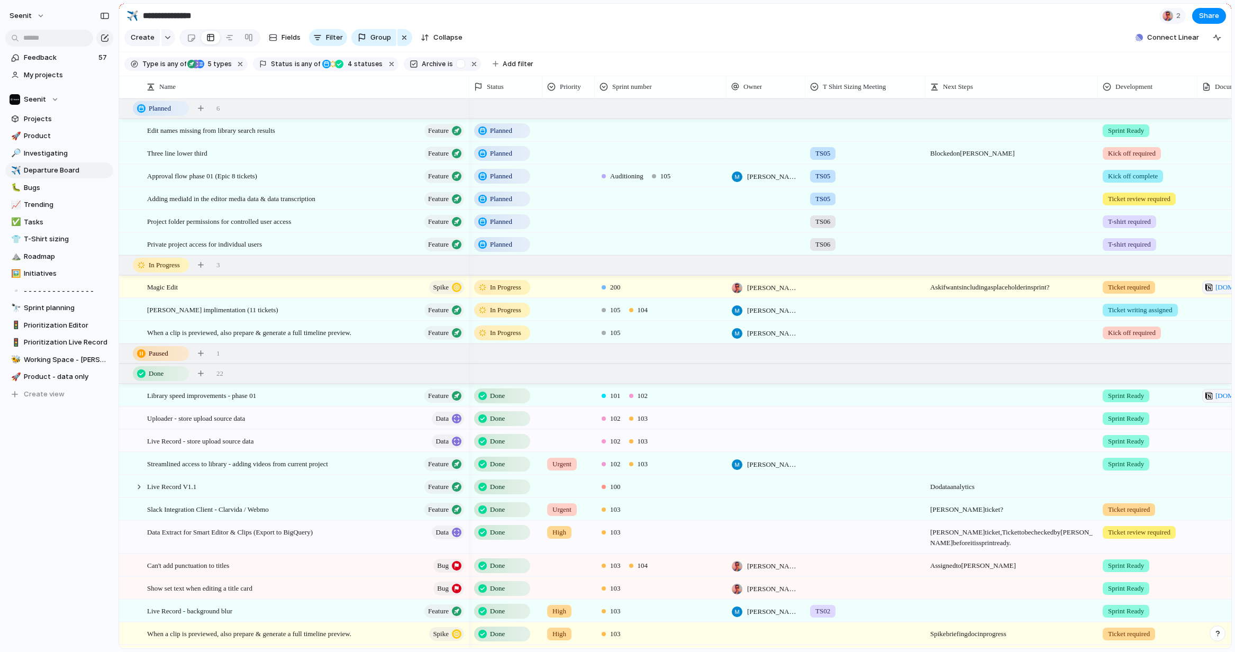
scroll to position [0, 118]
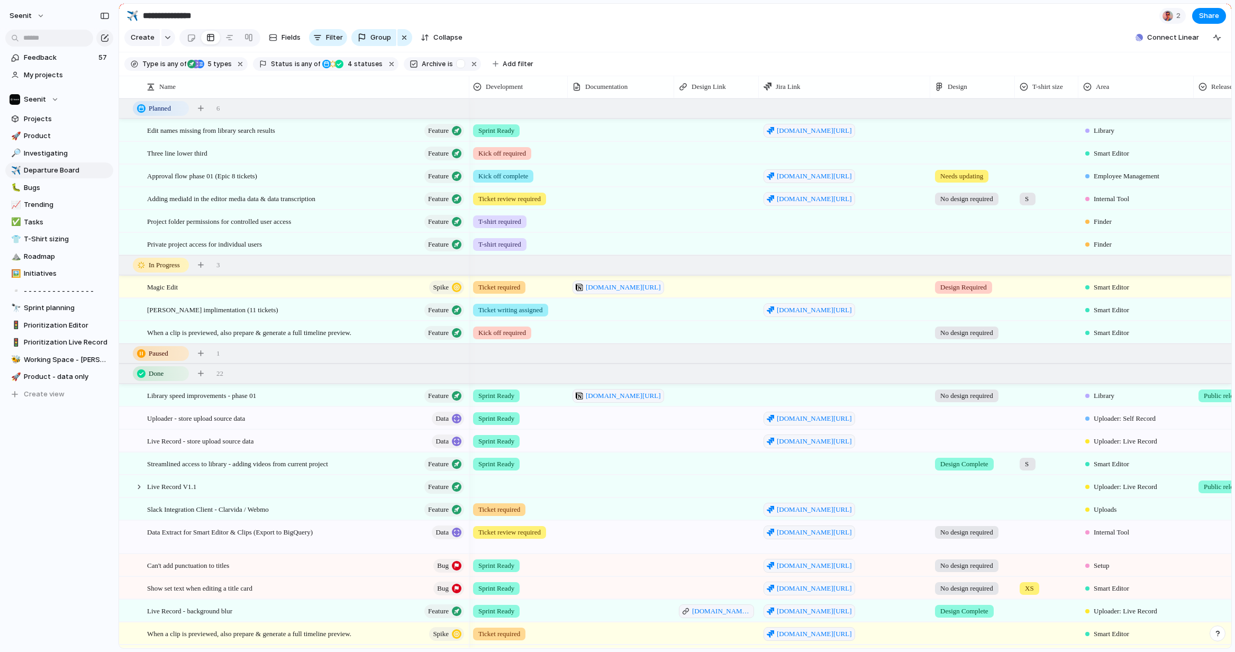
click at [964, 223] on div at bounding box center [972, 219] width 84 height 17
click at [966, 33] on div "No design required Design Required Needs updating Design Review Design Complete" at bounding box center [617, 326] width 1235 height 652
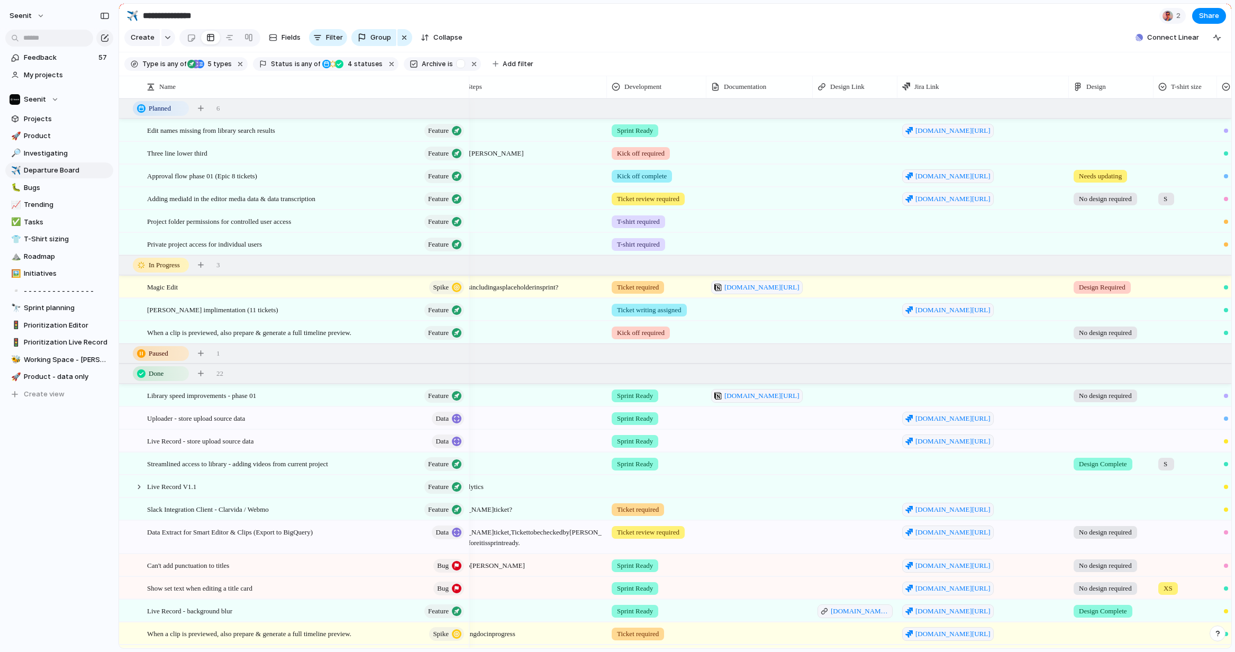
click at [1103, 221] on div at bounding box center [1111, 219] width 84 height 17
click at [956, 23] on div "No design required Design Required Needs updating Design Review Design Complete" at bounding box center [617, 326] width 1235 height 652
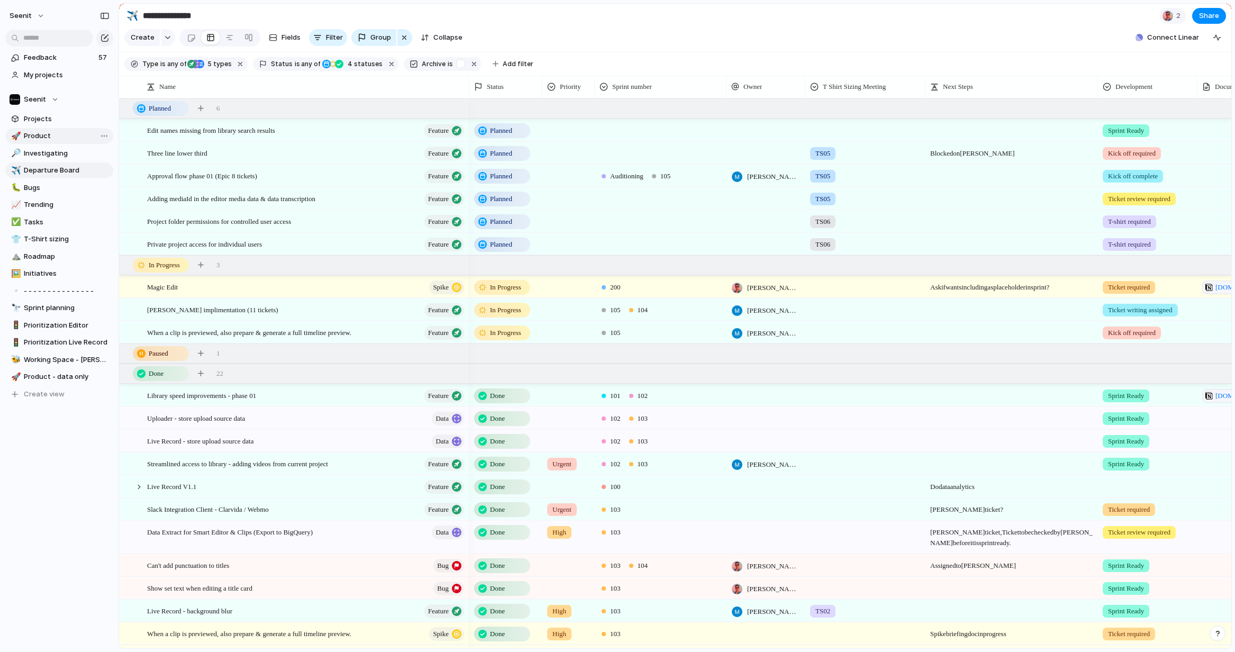
click at [46, 135] on span "Product" at bounding box center [67, 136] width 86 height 11
type input "*******"
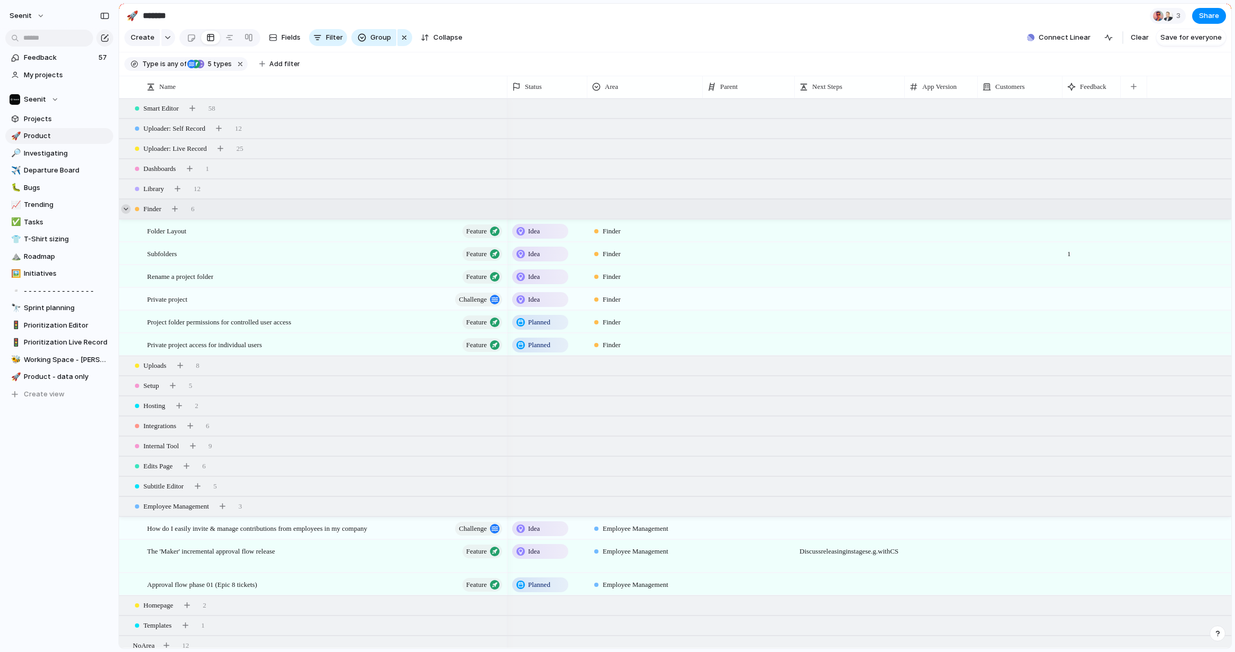
click at [124, 208] on div at bounding box center [126, 209] width 10 height 10
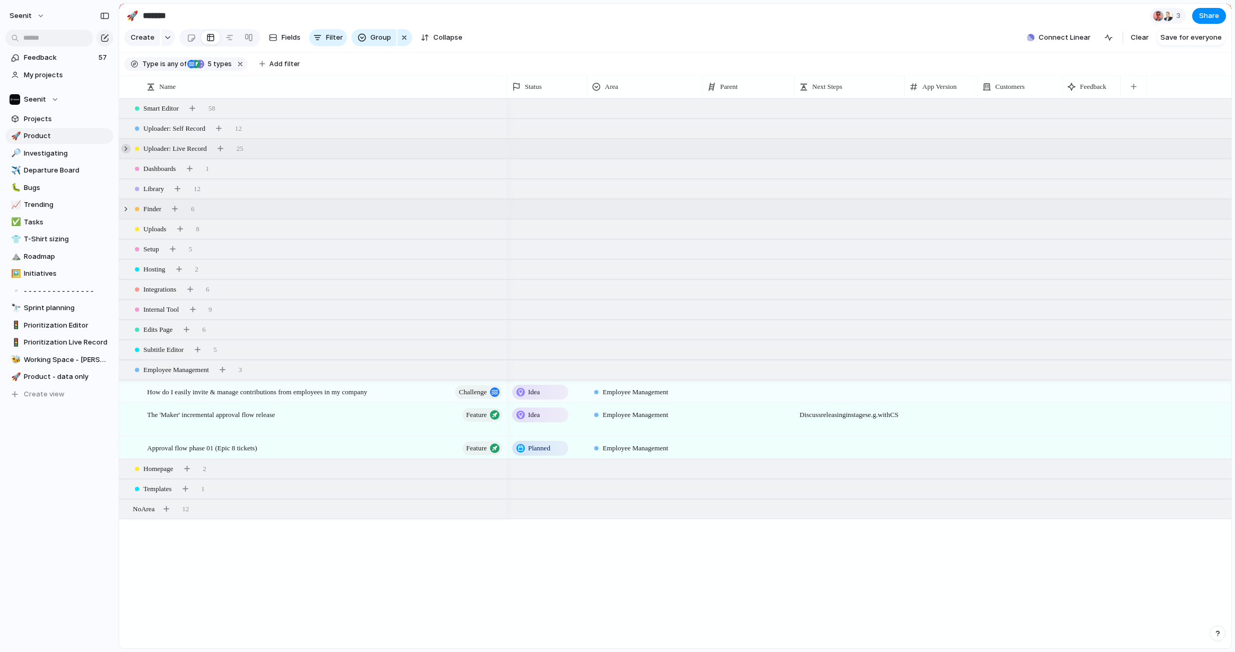
click at [127, 148] on div at bounding box center [126, 149] width 10 height 10
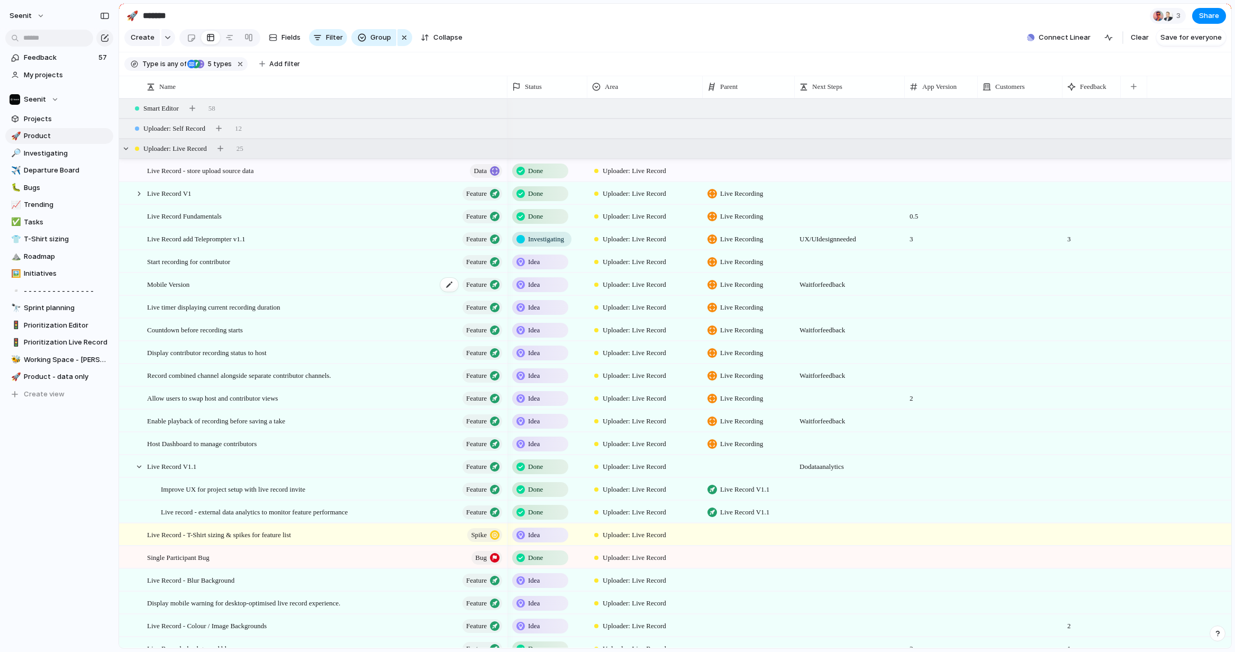
click at [188, 287] on span "Mobile Version" at bounding box center [168, 284] width 42 height 12
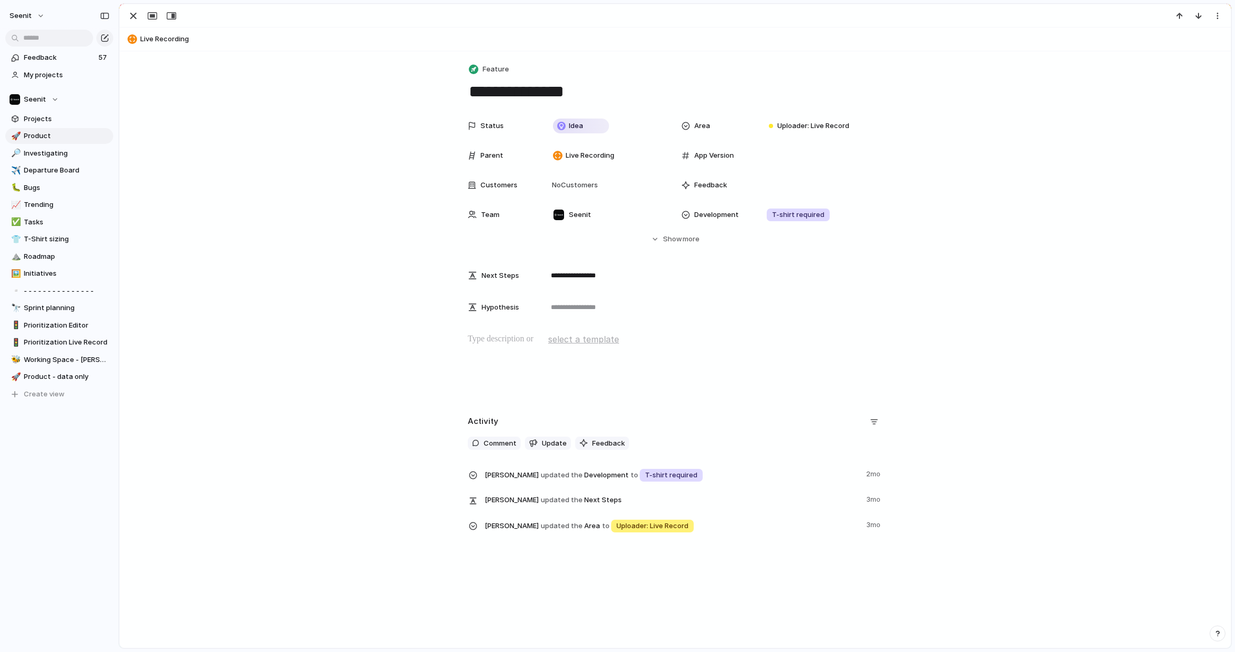
click at [509, 89] on textarea "**********" at bounding box center [675, 91] width 415 height 22
click at [471, 89] on textarea "**********" at bounding box center [675, 91] width 415 height 22
drag, startPoint x: 735, startPoint y: 88, endPoint x: 811, endPoint y: 91, distance: 76.2
click at [811, 91] on textarea "**********" at bounding box center [675, 91] width 415 height 22
type textarea "**********"
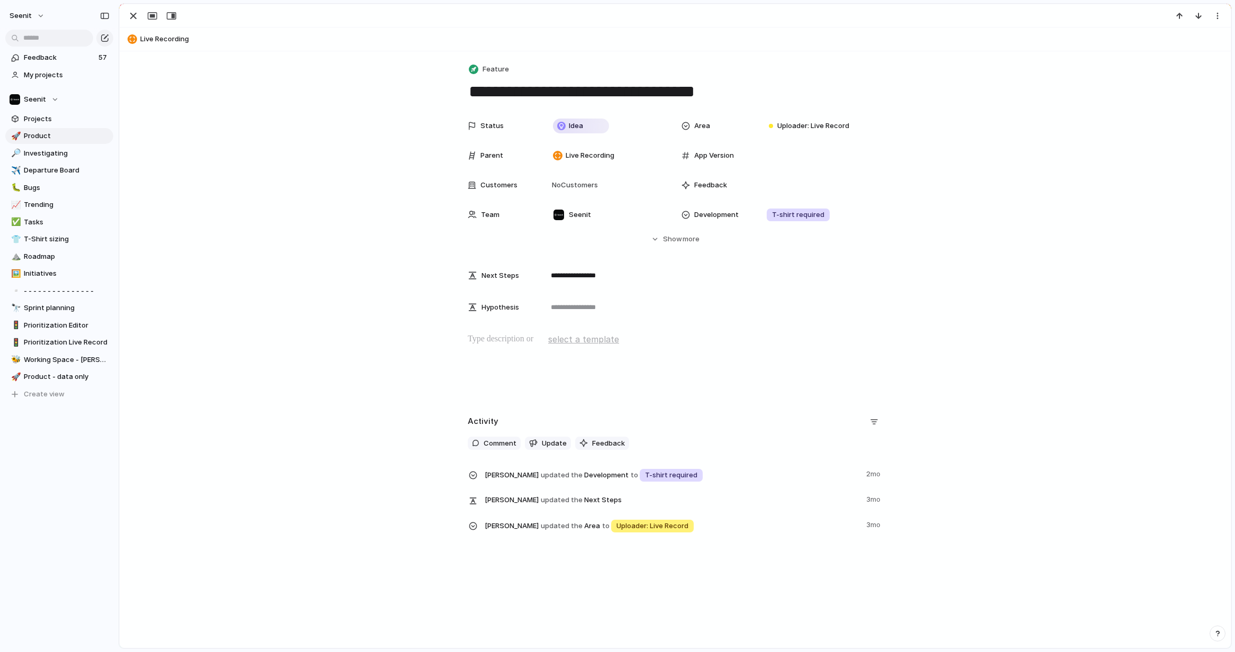
click at [1025, 301] on div "**********" at bounding box center [674, 216] width 1085 height 203
click at [134, 15] on div "button" at bounding box center [133, 16] width 13 height 13
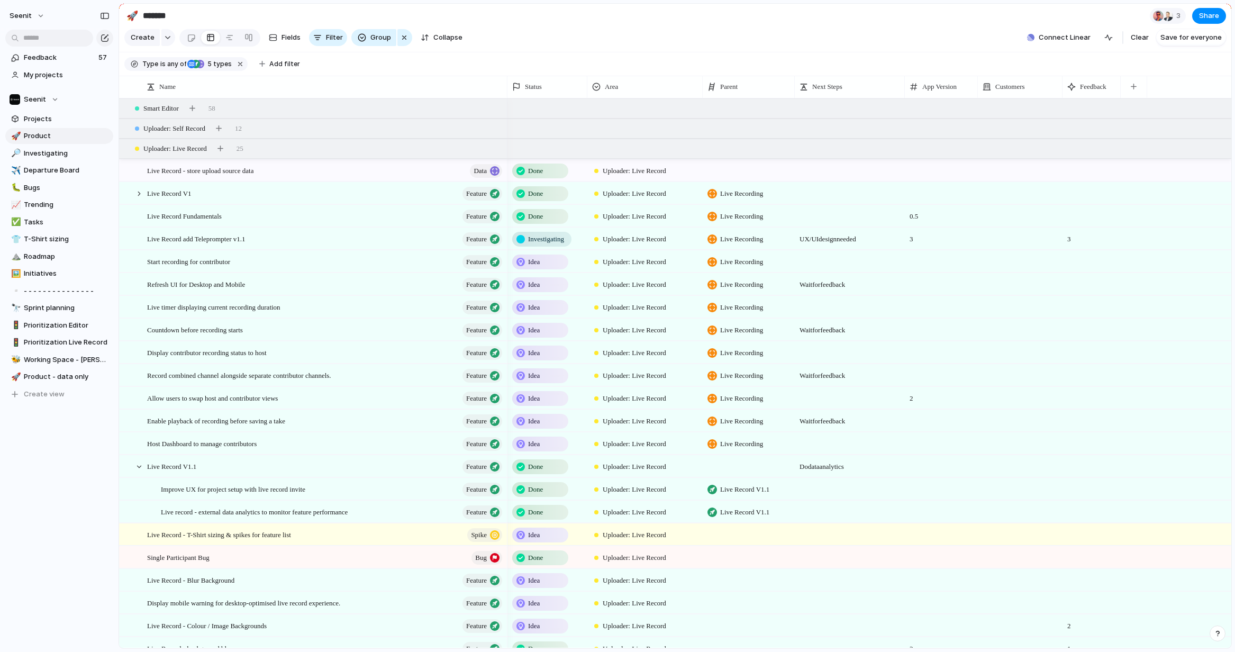
click at [556, 284] on div "Idea" at bounding box center [540, 284] width 54 height 13
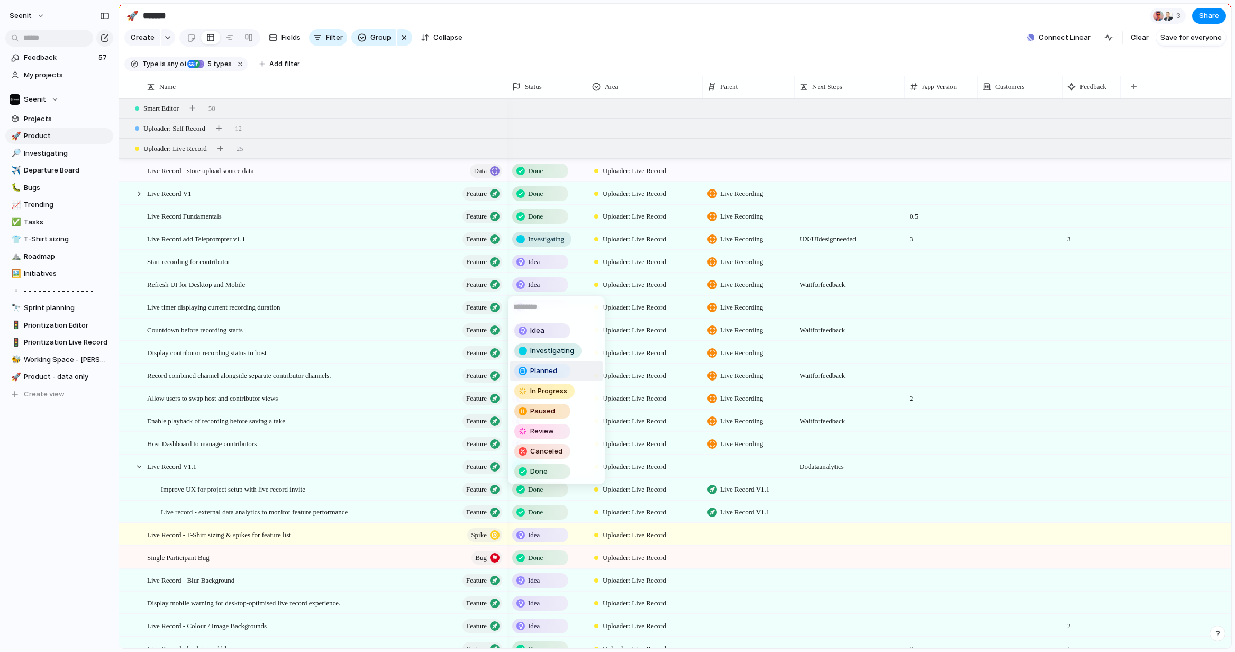
click at [553, 368] on span "Planned" at bounding box center [543, 370] width 27 height 11
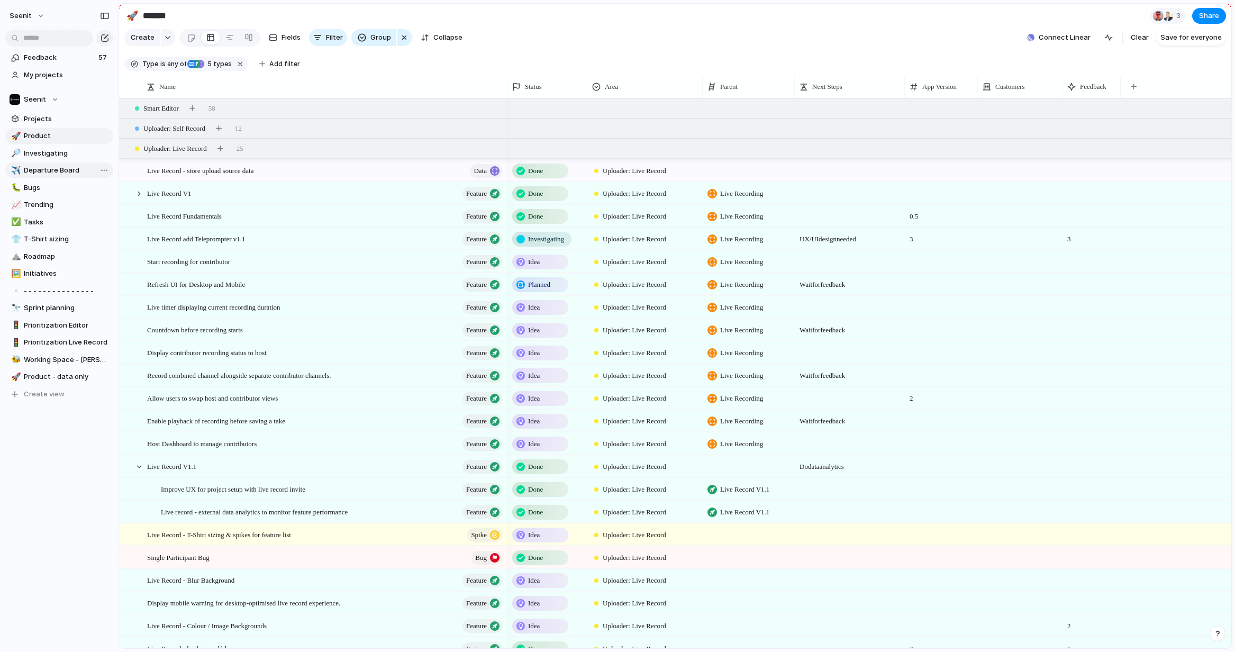
click at [46, 168] on span "Departure Board" at bounding box center [67, 170] width 86 height 11
type input "**********"
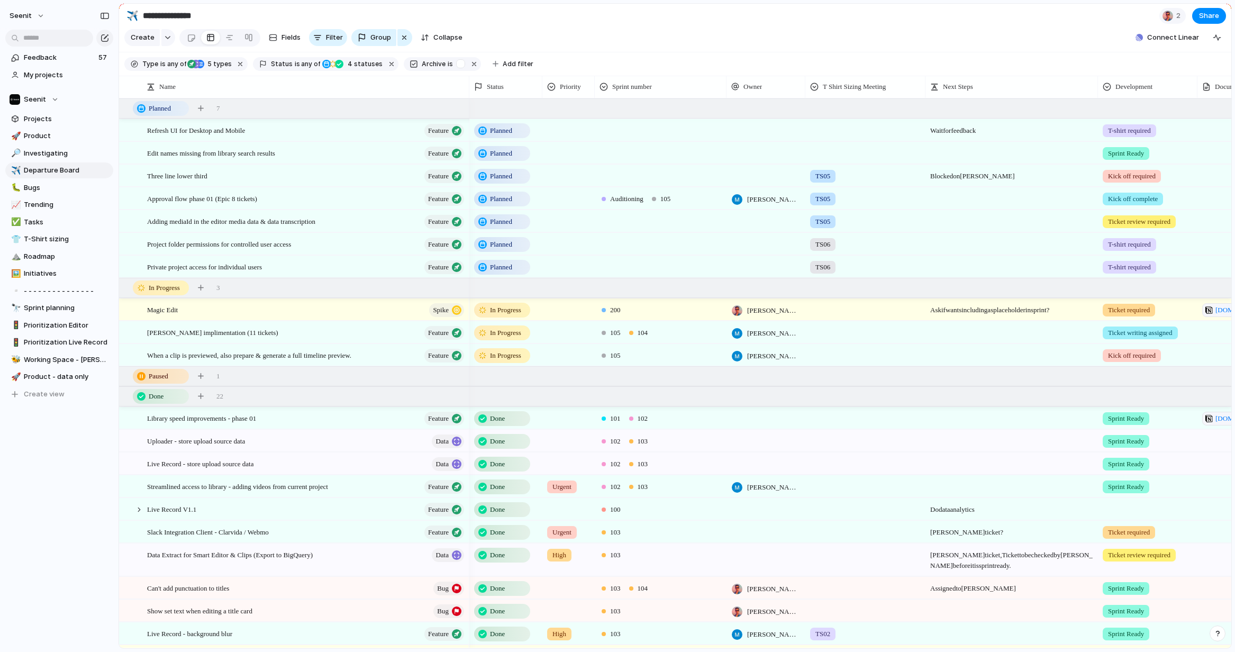
click at [827, 134] on div at bounding box center [865, 128] width 119 height 17
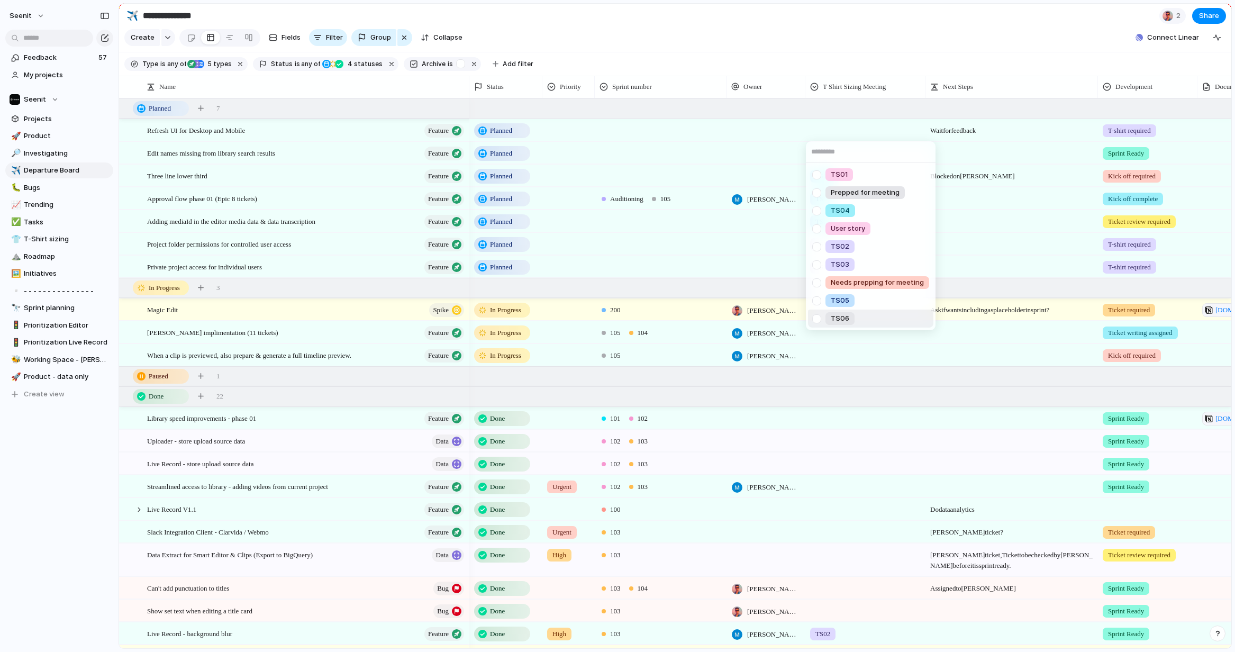
click at [818, 319] on div at bounding box center [816, 318] width 19 height 19
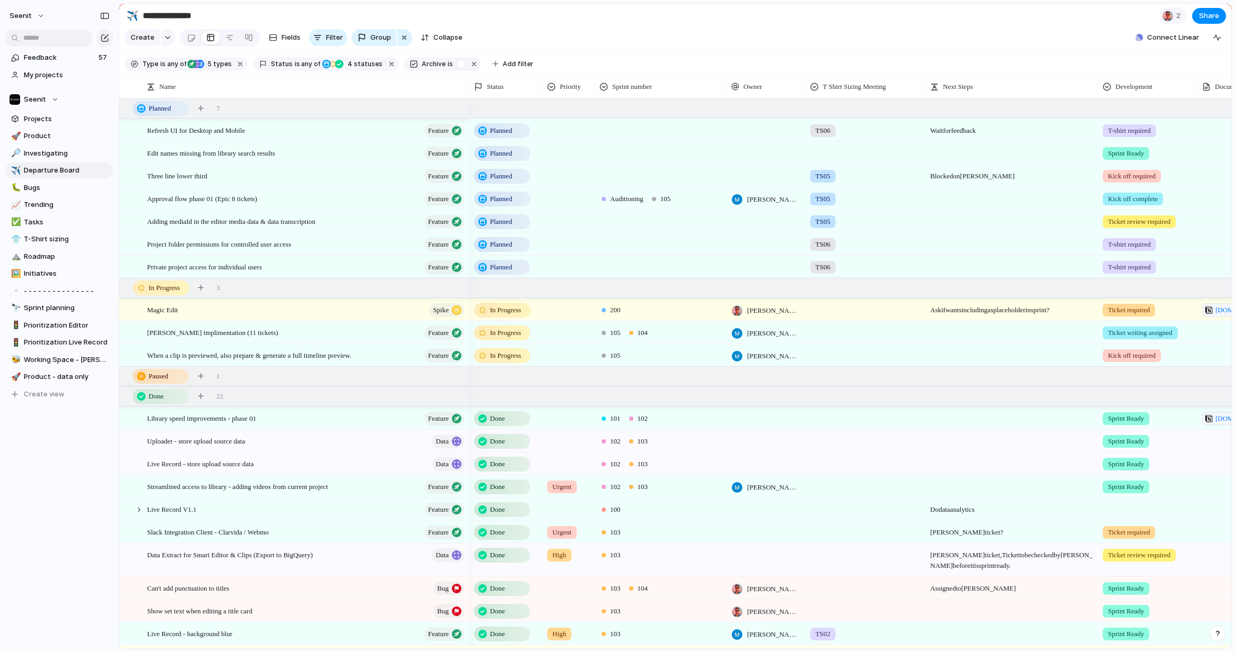
click at [810, 30] on div "TS01 Prepped for meeting TS04 User story TS02 TS03 Needs prepping for meeting T…" at bounding box center [617, 326] width 1235 height 652
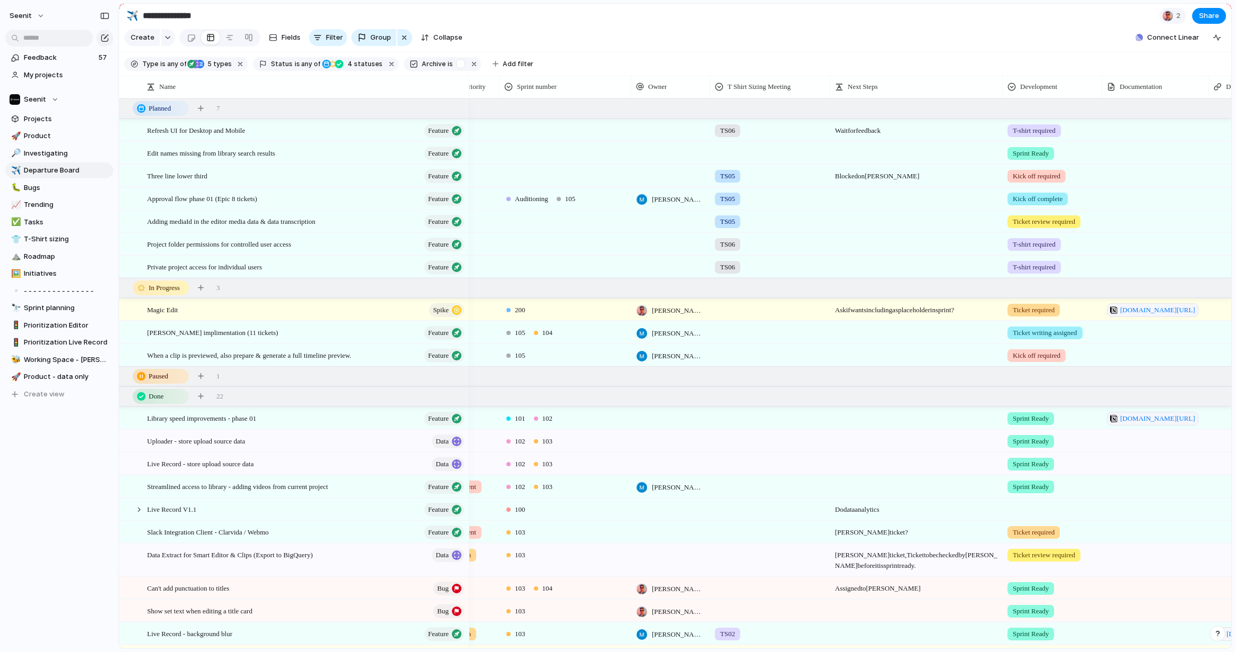
scroll to position [0, 208]
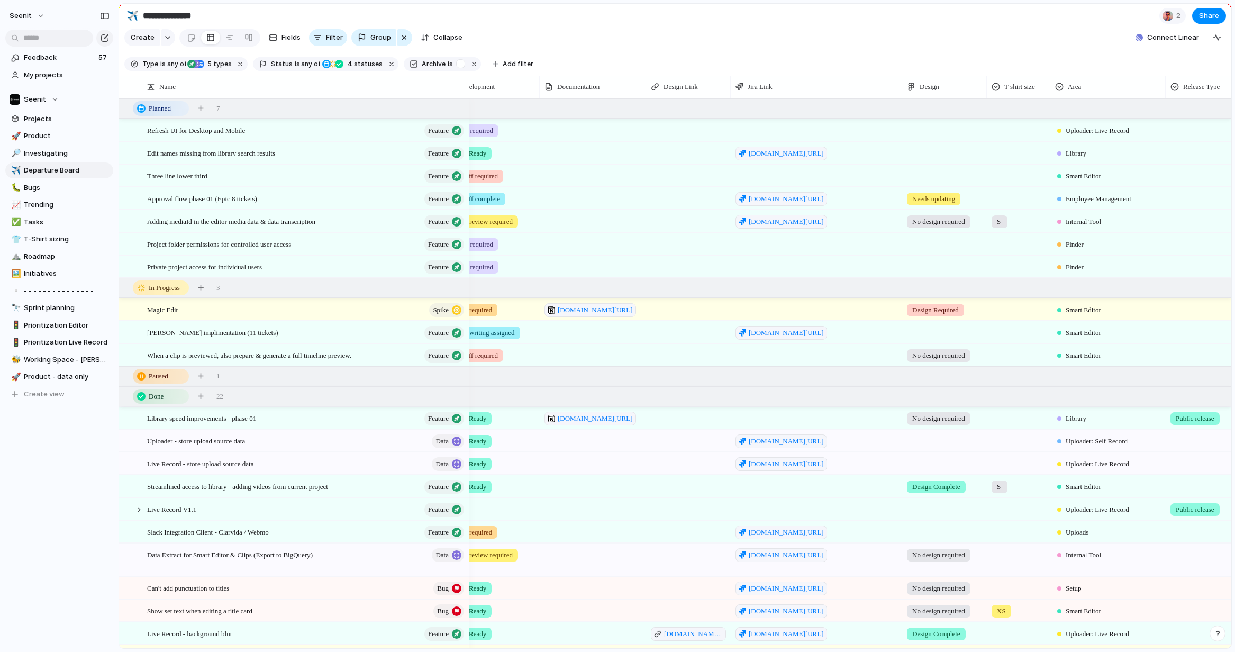
click at [949, 131] on div at bounding box center [944, 128] width 84 height 17
click at [928, 209] on span "Needs updating" at bounding box center [940, 210] width 53 height 11
click at [862, 38] on section "Create Fields Filter Group Zoom Collapse Connect Linear Clear Save for everyone" at bounding box center [675, 39] width 1112 height 25
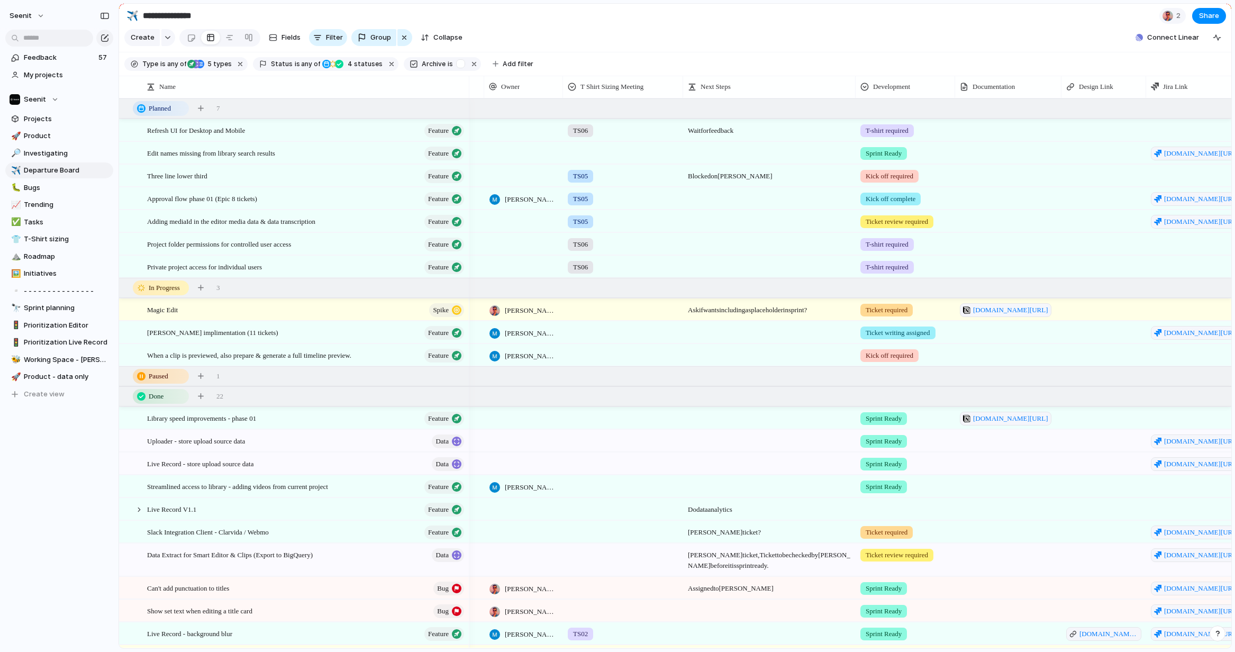
click at [714, 133] on span "Wait for feedback" at bounding box center [768, 128] width 171 height 16
drag, startPoint x: 730, startPoint y: 132, endPoint x: 669, endPoint y: 130, distance: 61.9
click at [669, 130] on div "**********" at bounding box center [617, 326] width 1235 height 652
click at [290, 131] on div "Refresh UI for Desktop and Mobile Feature" at bounding box center [306, 131] width 318 height 22
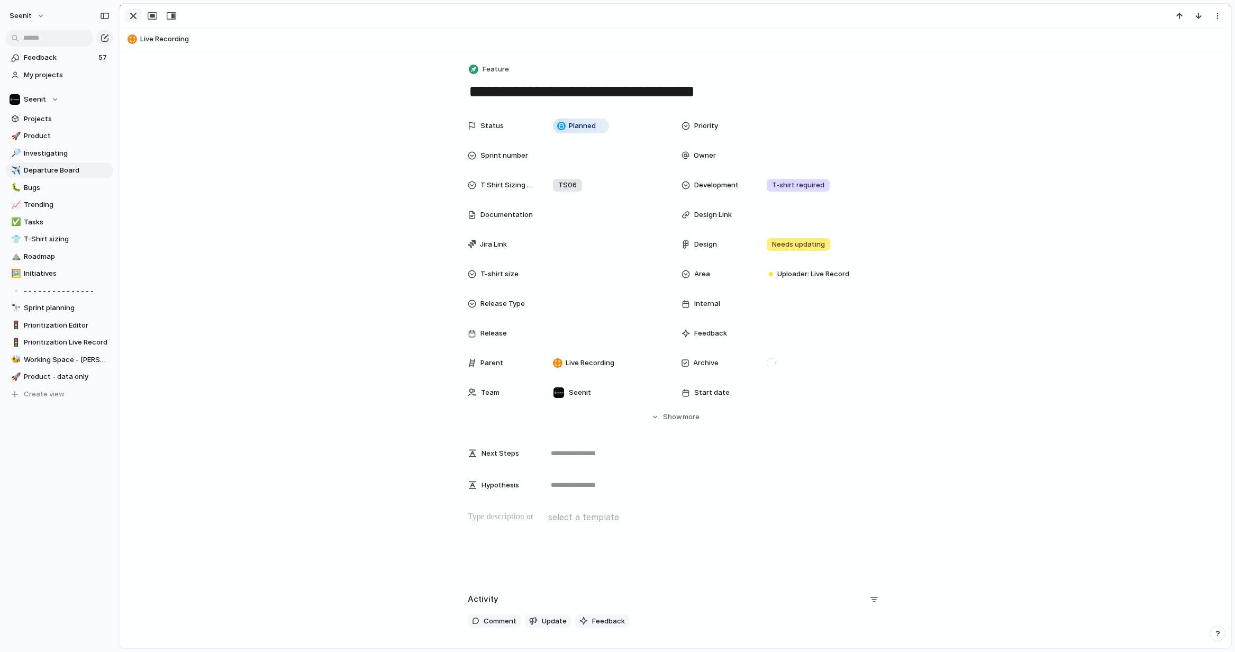
click at [132, 13] on div "button" at bounding box center [133, 16] width 13 height 13
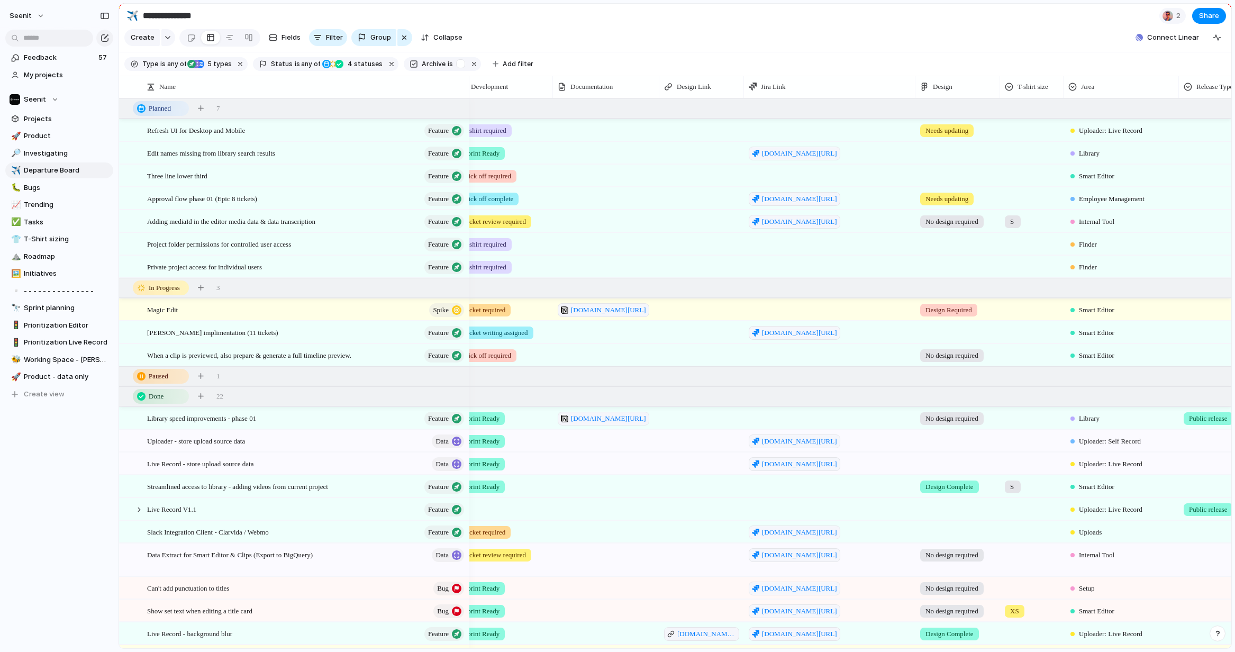
click at [945, 198] on span "Needs updating" at bounding box center [946, 199] width 43 height 11
click at [949, 296] on span "Design Review" at bounding box center [951, 296] width 48 height 11
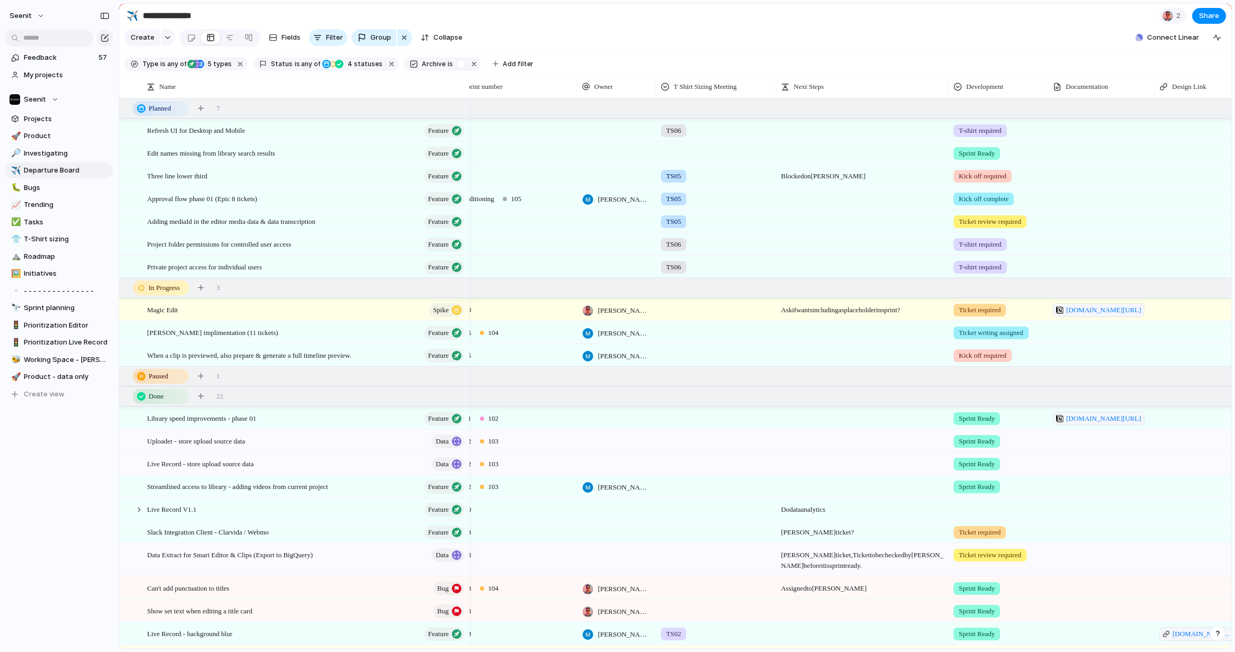
click at [967, 355] on span "Kick off required" at bounding box center [982, 355] width 48 height 11
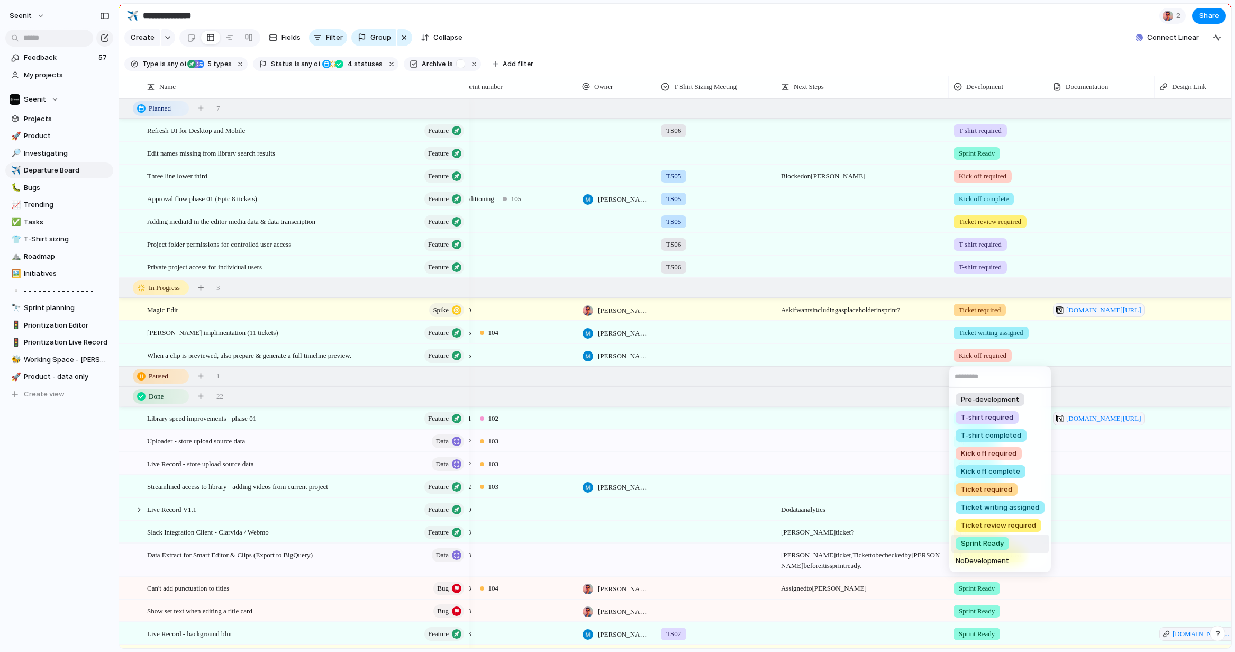
click at [972, 543] on span "Sprint Ready" at bounding box center [982, 543] width 43 height 11
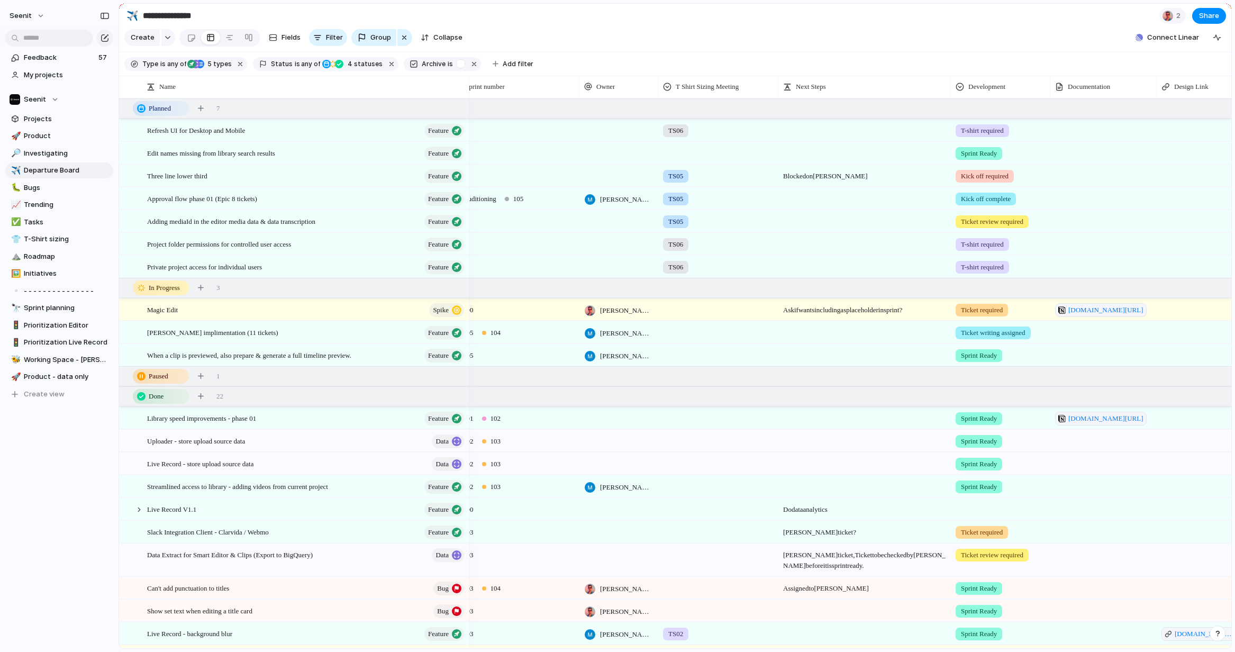
click at [990, 335] on span "Ticket writing assigned" at bounding box center [993, 332] width 65 height 11
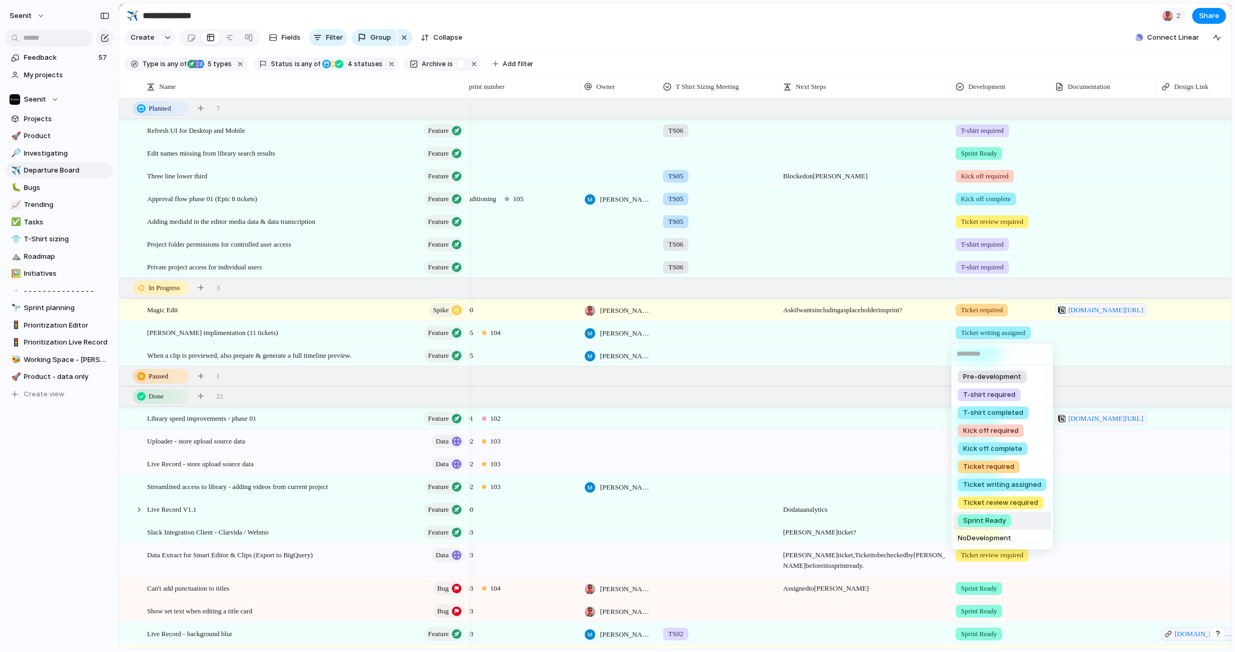
click at [988, 520] on span "Sprint Ready" at bounding box center [984, 520] width 43 height 11
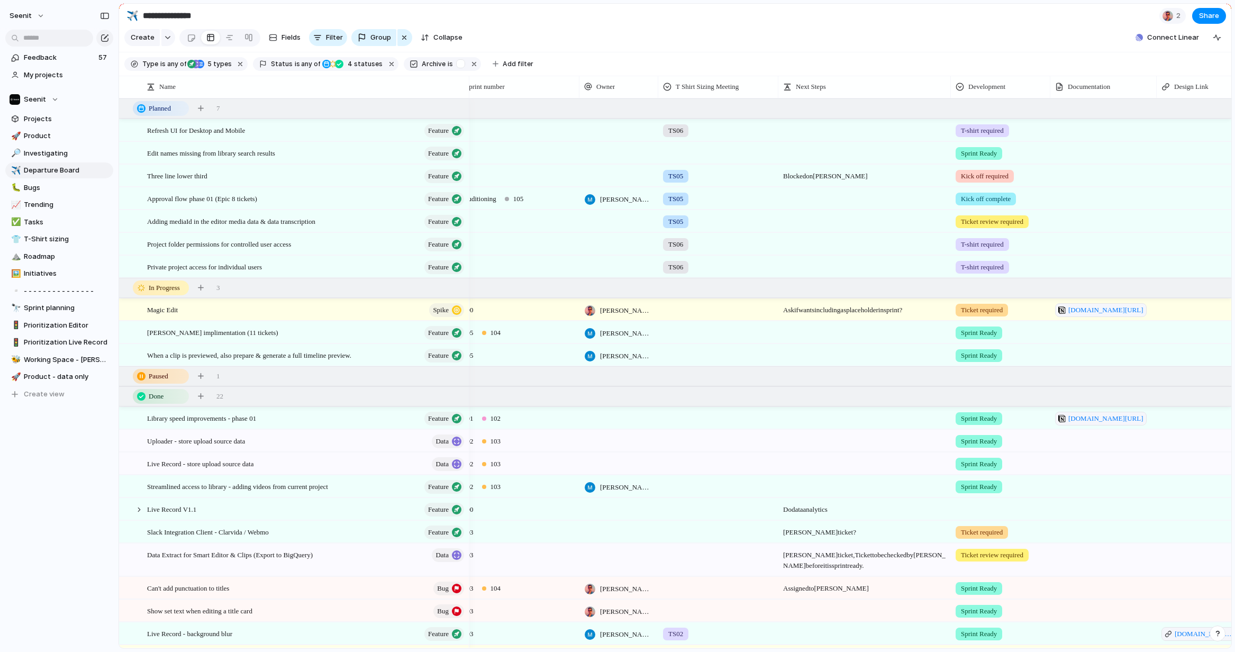
click at [927, 33] on section "Create Fields Filter Group Zoom Collapse Connect Linear Clear Save for everyone" at bounding box center [675, 39] width 1112 height 25
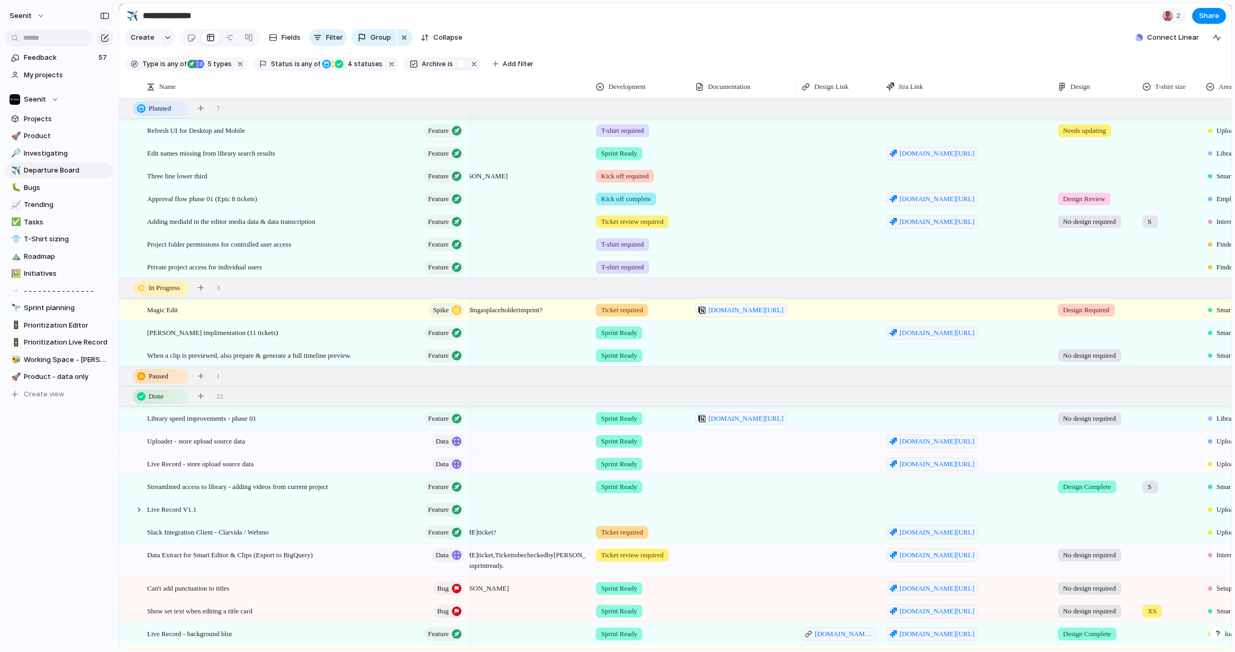
click at [924, 354] on div at bounding box center [966, 355] width 171 height 22
type textarea "**********"
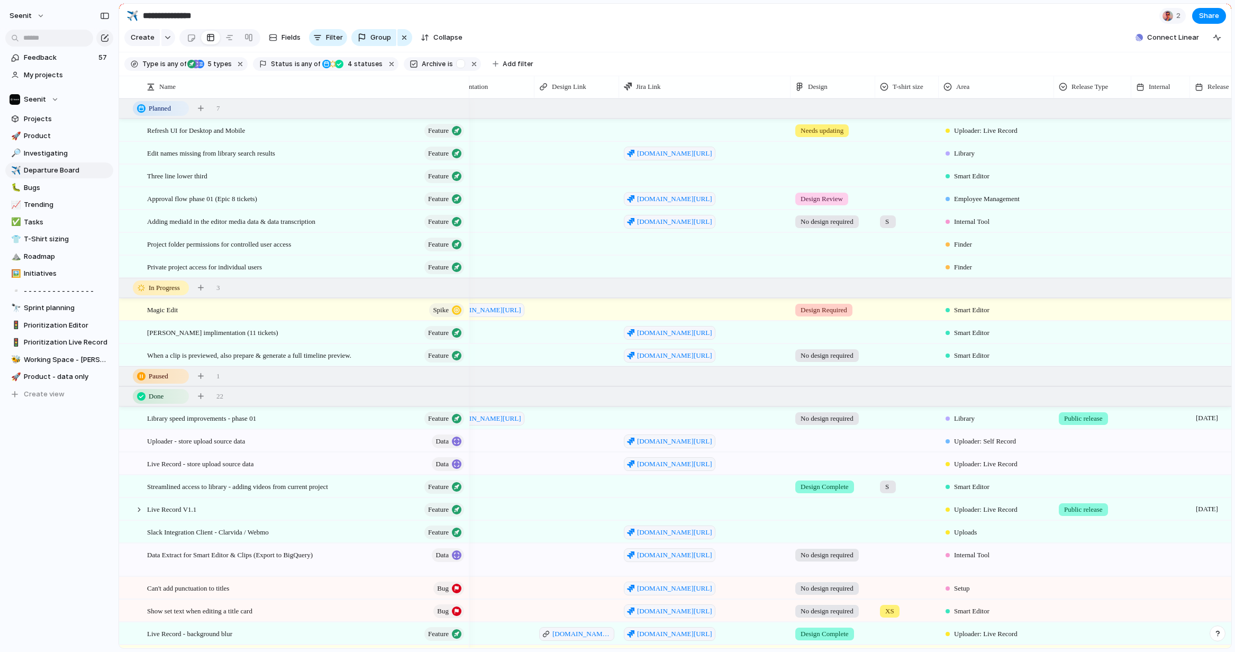
click at [835, 356] on span "No design required" at bounding box center [826, 355] width 53 height 11
click at [828, 435] on span "Needs updating" at bounding box center [828, 435] width 53 height 11
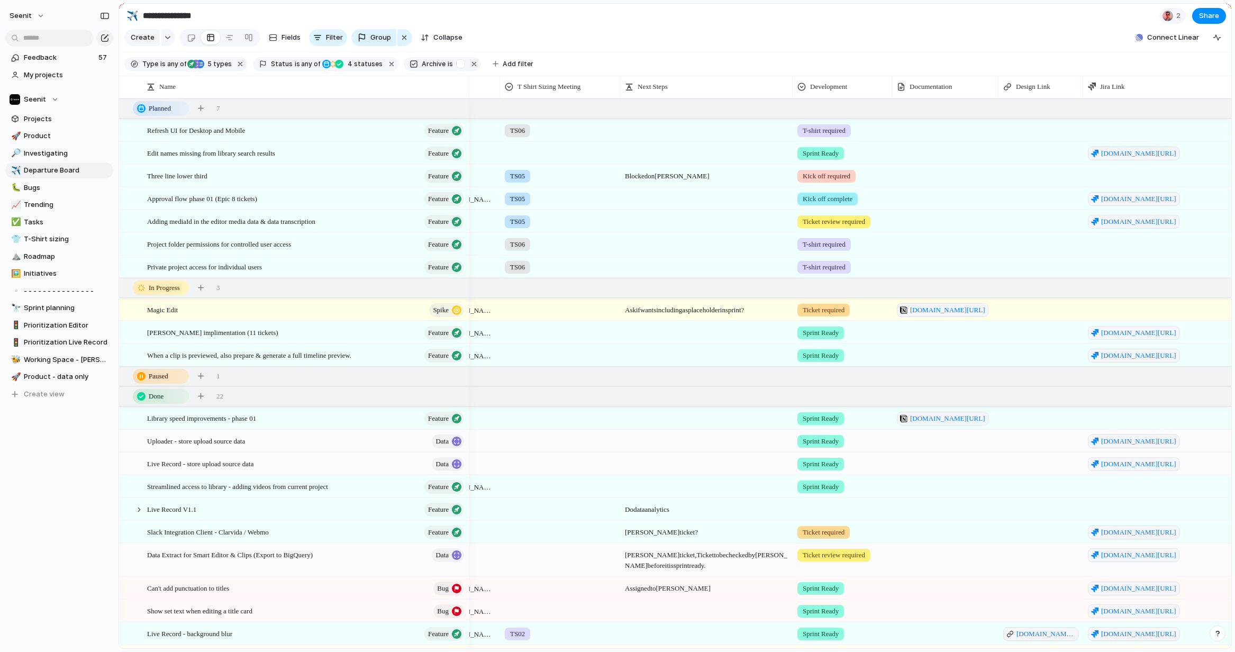
click at [664, 356] on div at bounding box center [706, 355] width 172 height 22
type textarea "**********"
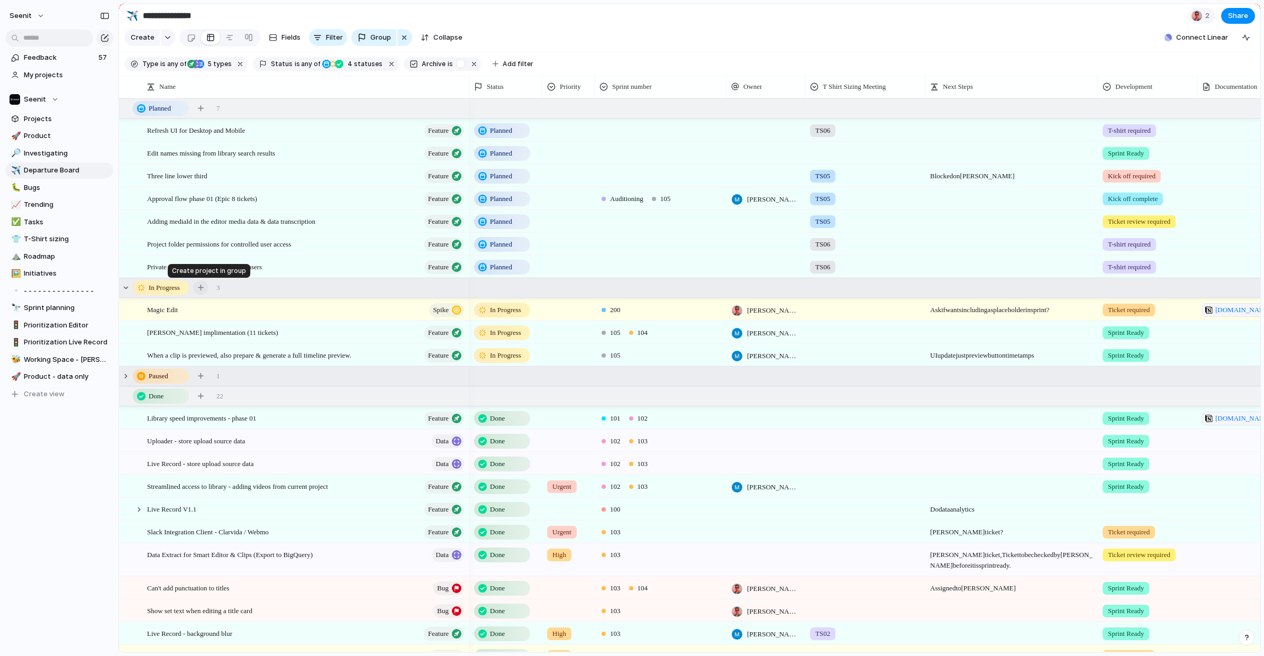
click at [204, 287] on div "button" at bounding box center [201, 288] width 6 height 6
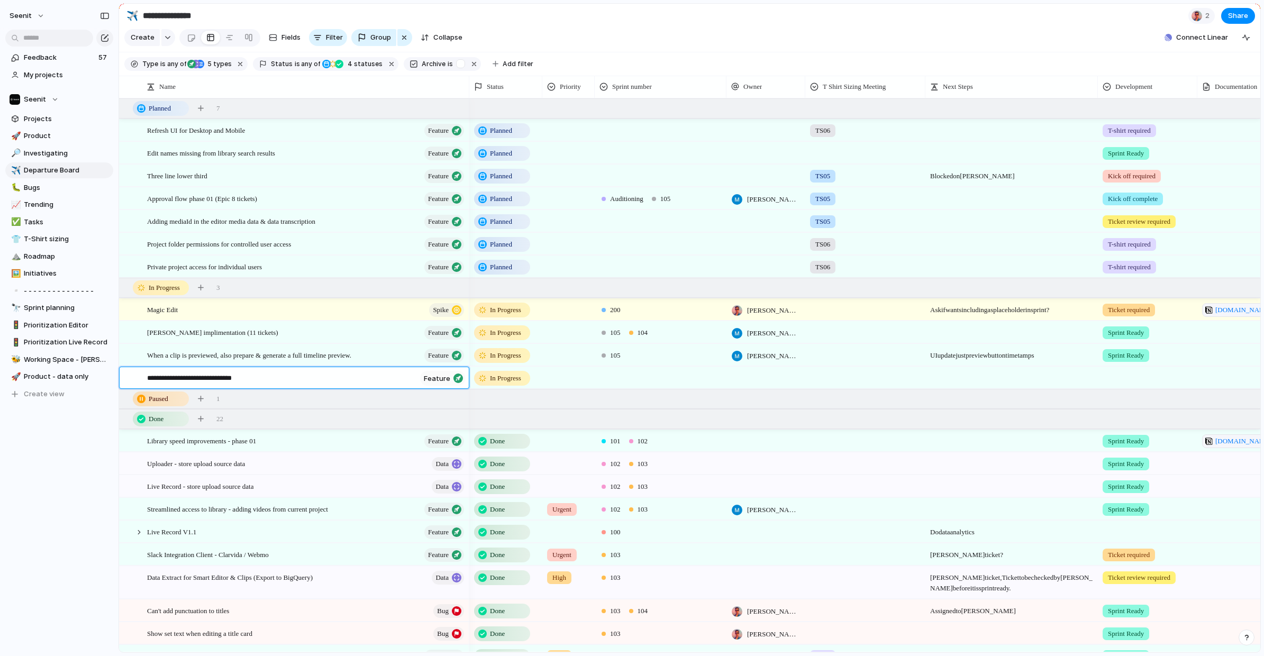
type textarea "**********"
click at [271, 376] on textarea "**********" at bounding box center [281, 379] width 269 height 12
click at [609, 378] on div at bounding box center [660, 375] width 131 height 17
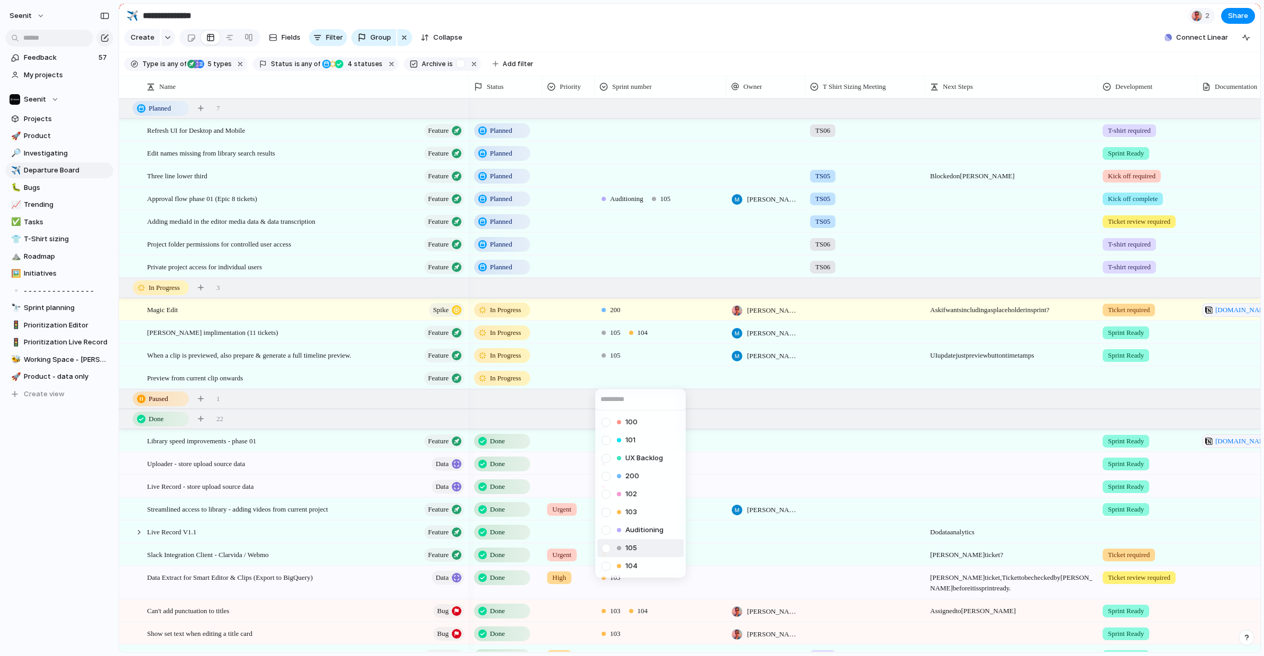
click at [606, 547] on div at bounding box center [606, 548] width 19 height 19
click at [52, 488] on div "100 101 UX Backlog 200 102 103 Auditioning 105 104" at bounding box center [632, 328] width 1264 height 656
click at [760, 379] on div at bounding box center [765, 378] width 79 height 22
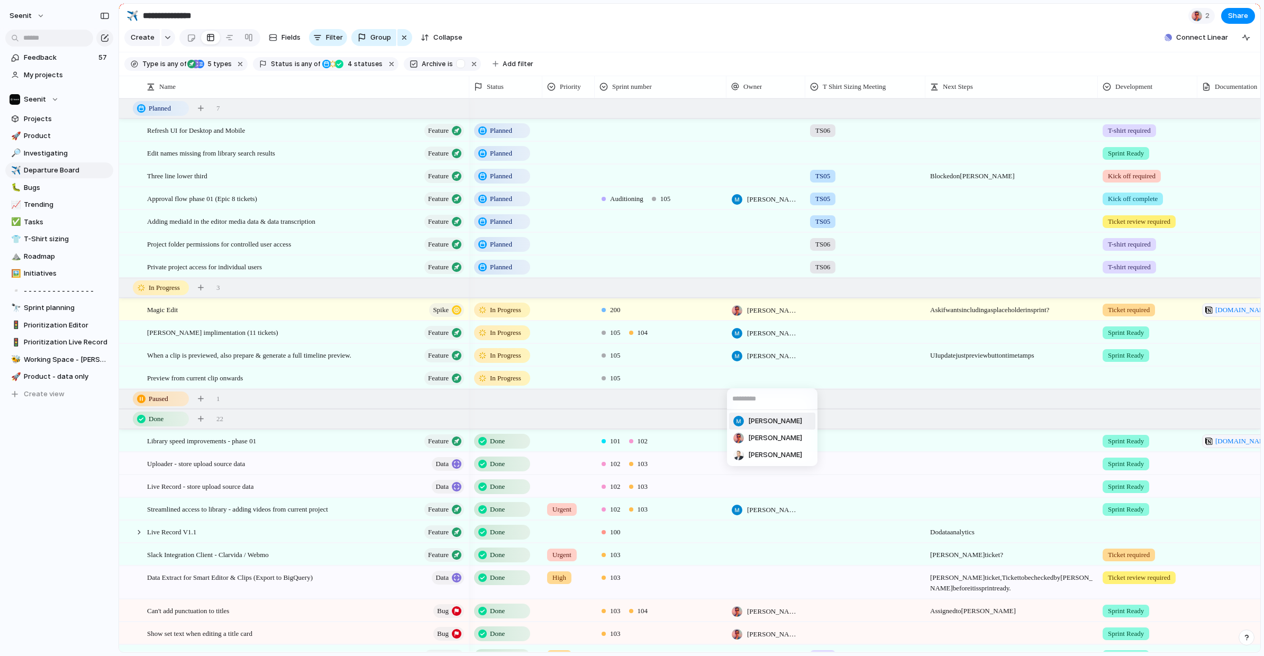
click at [738, 423] on div at bounding box center [738, 421] width 11 height 11
click at [65, 489] on div "Seenit Feedback 57 My projects Seenit Projects 🚀 Product 🔎 Investigating ✈️ Dep…" at bounding box center [59, 328] width 118 height 656
click at [1123, 382] on div at bounding box center [1147, 375] width 98 height 17
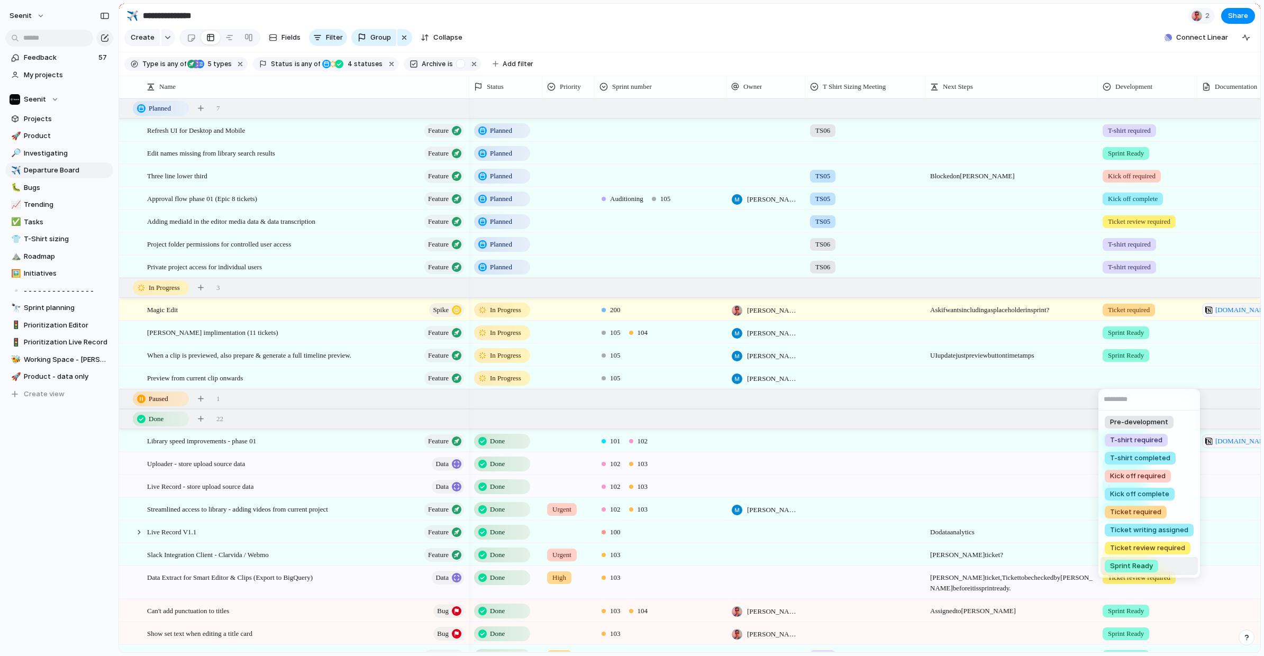
click at [1126, 564] on span "Sprint Ready" at bounding box center [1131, 566] width 43 height 11
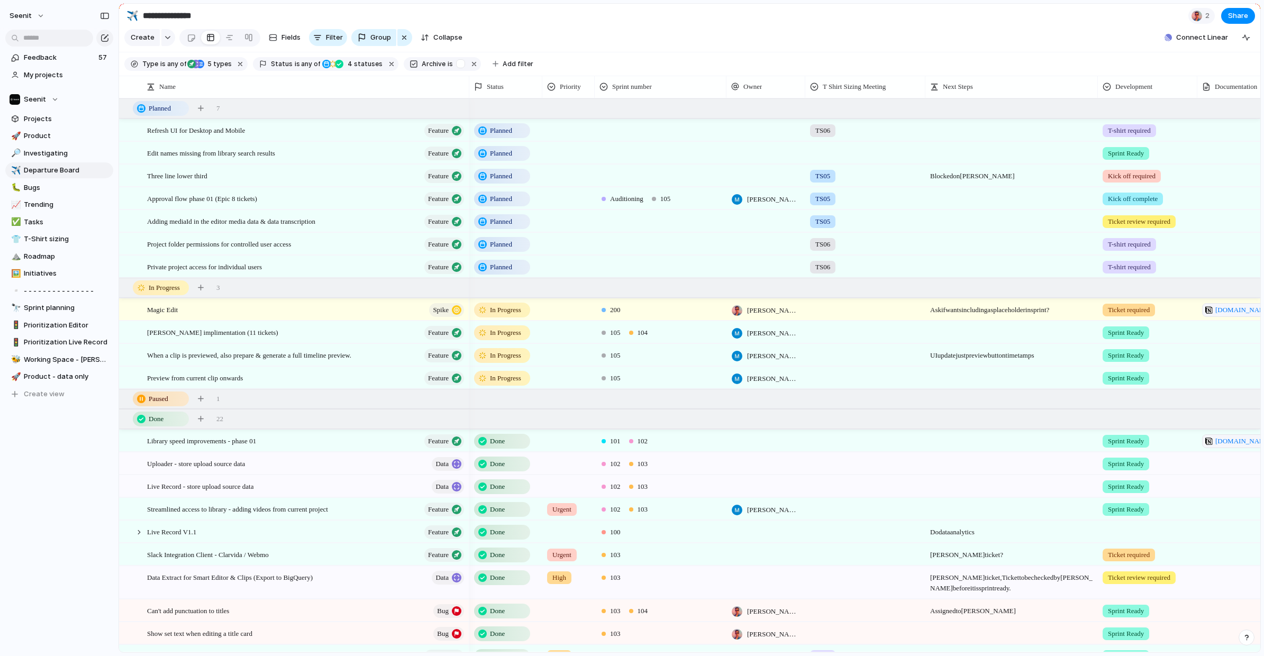
click at [85, 510] on div "Seenit Feedback 57 My projects Seenit Projects 🚀 Product 🔎 Investigating ✈️ Dep…" at bounding box center [59, 328] width 118 height 656
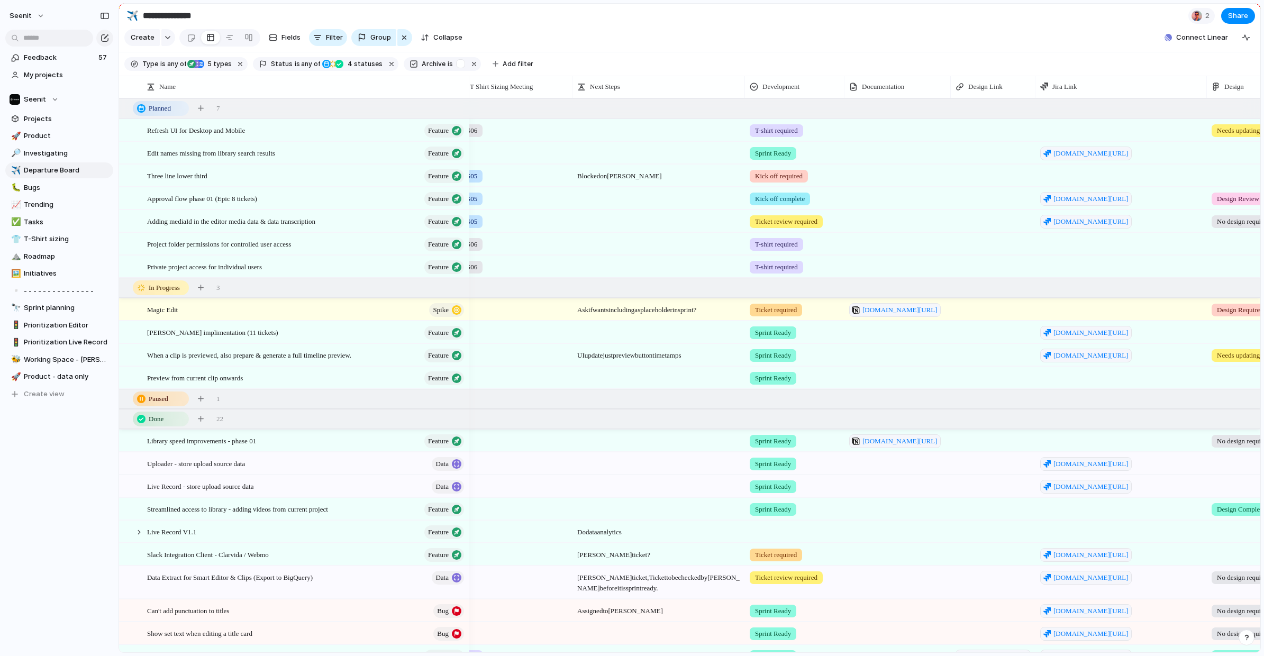
scroll to position [1, 0]
click at [1191, 355] on div "Needs updating" at bounding box center [1249, 352] width 84 height 17
drag, startPoint x: 1089, startPoint y: 371, endPoint x: 1094, endPoint y: 360, distance: 12.8
click at [1090, 369] on div "No design required Design Required Needs updating Design Review Design Complete…" at bounding box center [632, 328] width 1264 height 656
click at [1099, 355] on span "[DOMAIN_NAME][URL]" at bounding box center [1090, 355] width 75 height 11
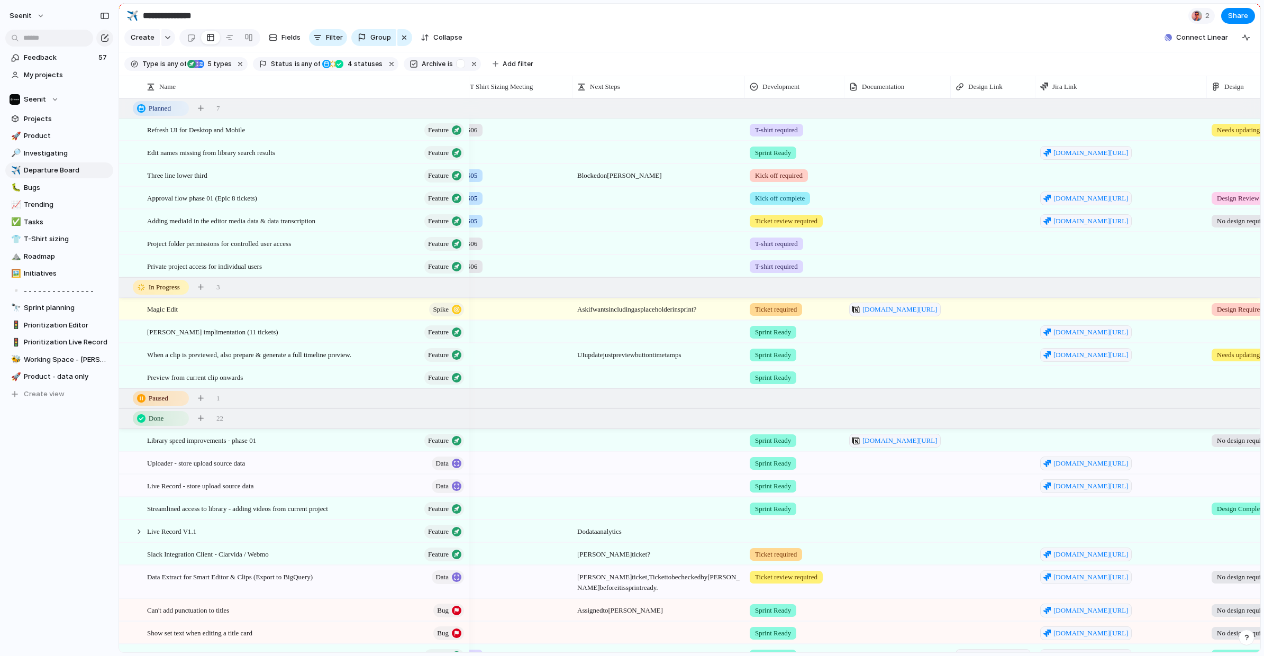
click at [1069, 375] on div at bounding box center [1120, 377] width 171 height 22
type textarea "**********"
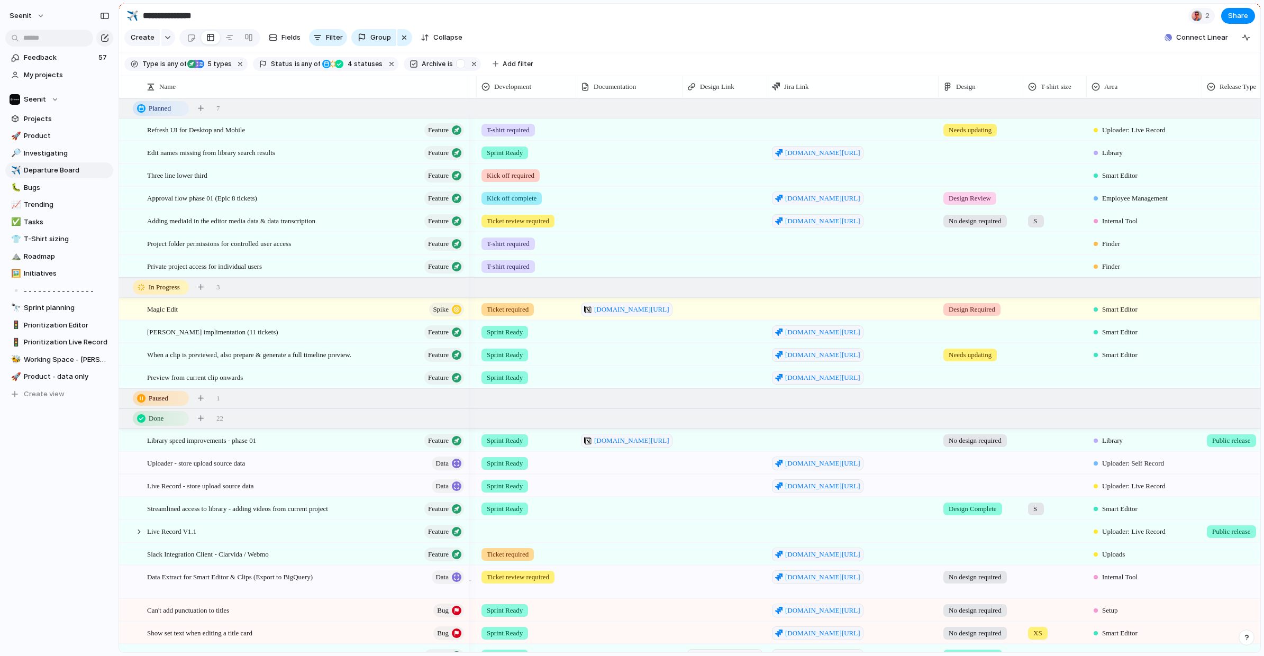
scroll to position [0, 634]
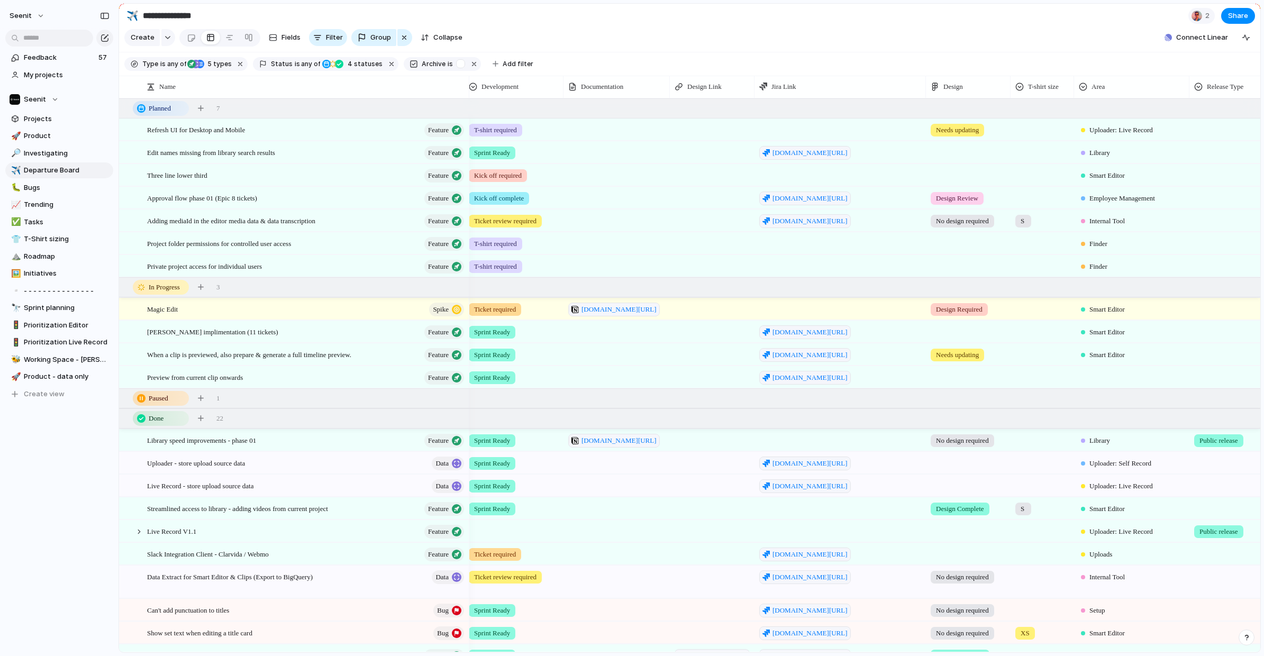
click at [969, 374] on div at bounding box center [968, 375] width 84 height 17
click at [970, 419] on span "No design required" at bounding box center [969, 421] width 62 height 11
click at [964, 378] on span "No design required" at bounding box center [962, 377] width 53 height 11
click at [956, 455] on span "Needs updating" at bounding box center [964, 457] width 53 height 11
click at [965, 356] on span "Needs updating" at bounding box center [957, 355] width 43 height 11
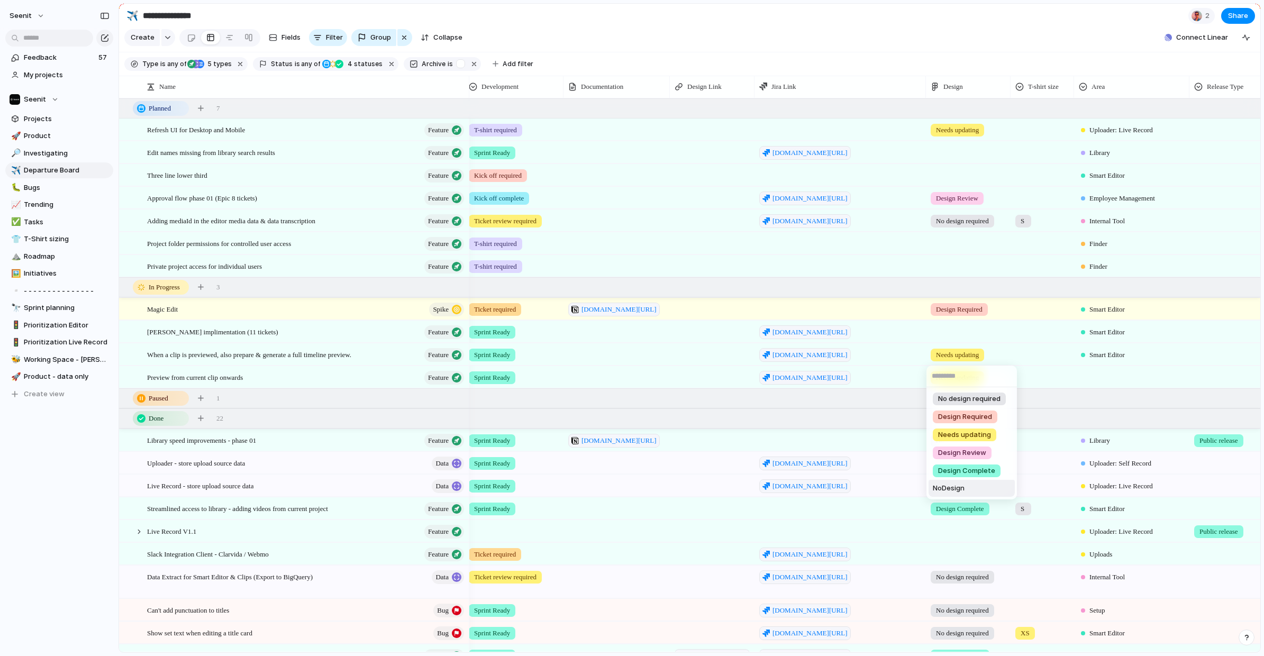
click at [954, 488] on span "No Design" at bounding box center [948, 488] width 32 height 11
click at [64, 526] on div "Seenit Feedback 57 My projects Seenit Projects 🚀 Product 🔎 Investigating ✈️ Dep…" at bounding box center [59, 328] width 118 height 656
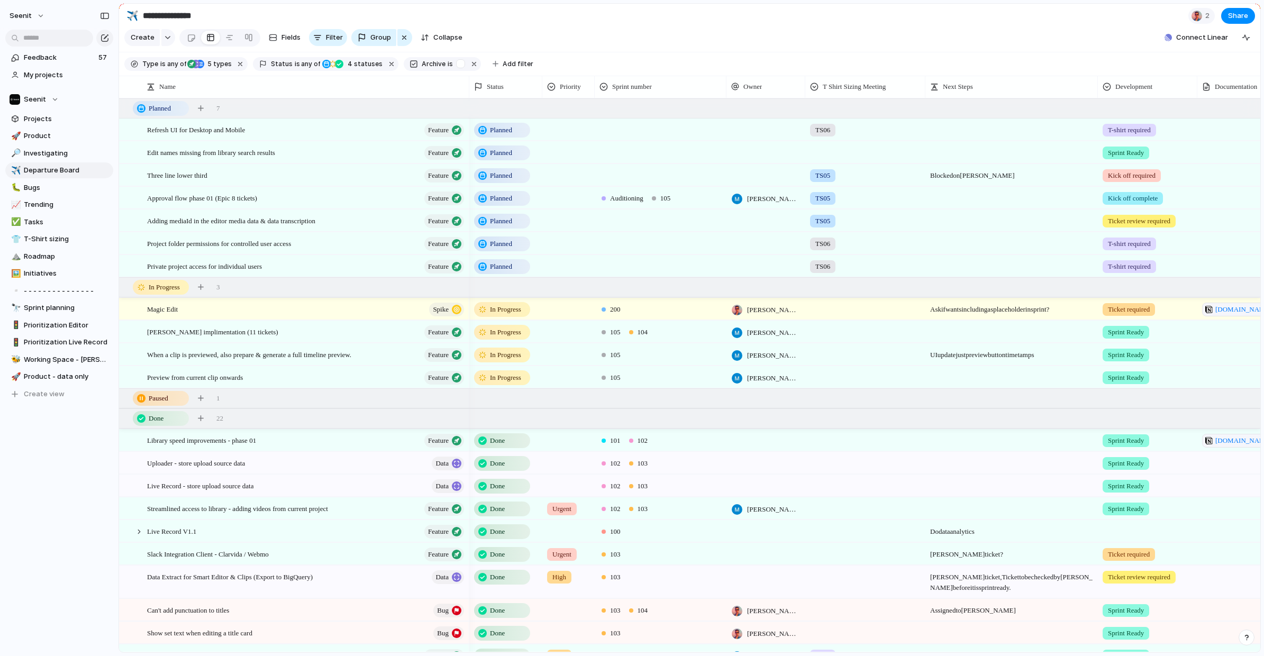
click at [1004, 355] on span "UI update just preview button timetamps" at bounding box center [1011, 352] width 171 height 16
click at [1004, 355] on textarea "**********" at bounding box center [1012, 356] width 164 height 13
click at [985, 377] on div at bounding box center [1011, 372] width 171 height 11
type textarea "**********"
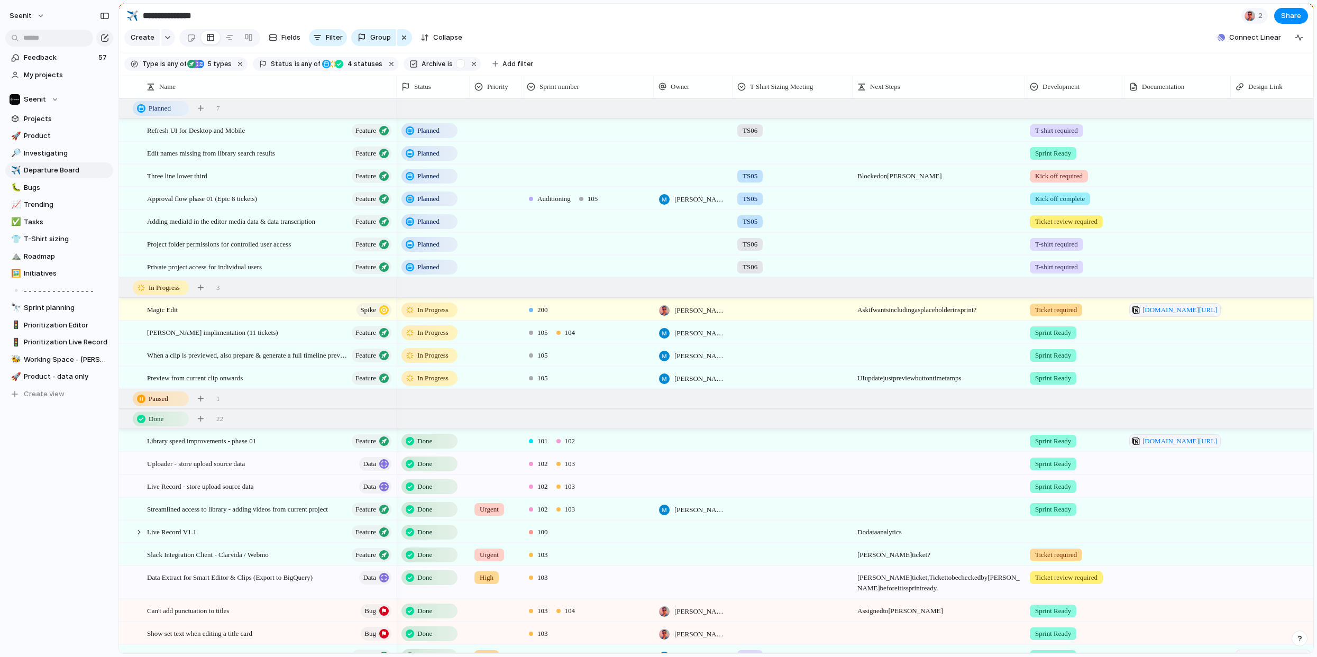
drag, startPoint x: 468, startPoint y: 87, endPoint x: 396, endPoint y: 87, distance: 71.9
click at [396, 87] on div at bounding box center [396, 87] width 5 height 22
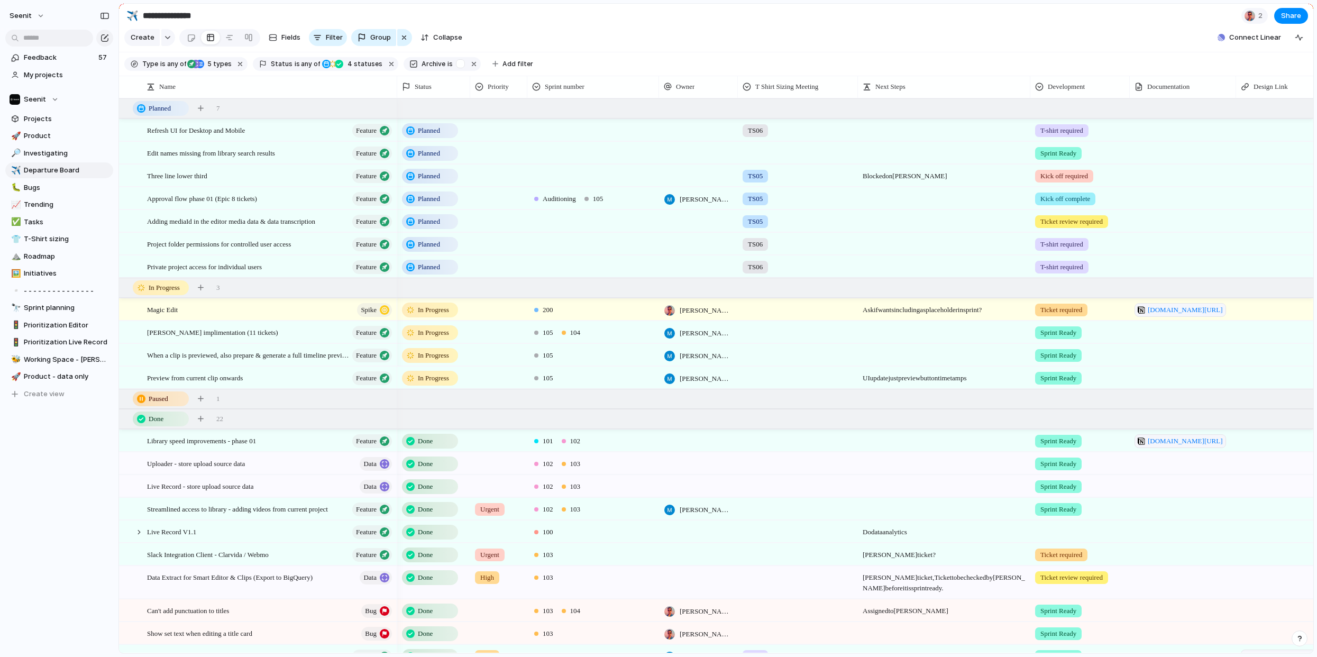
click at [526, 89] on div at bounding box center [526, 87] width 5 height 22
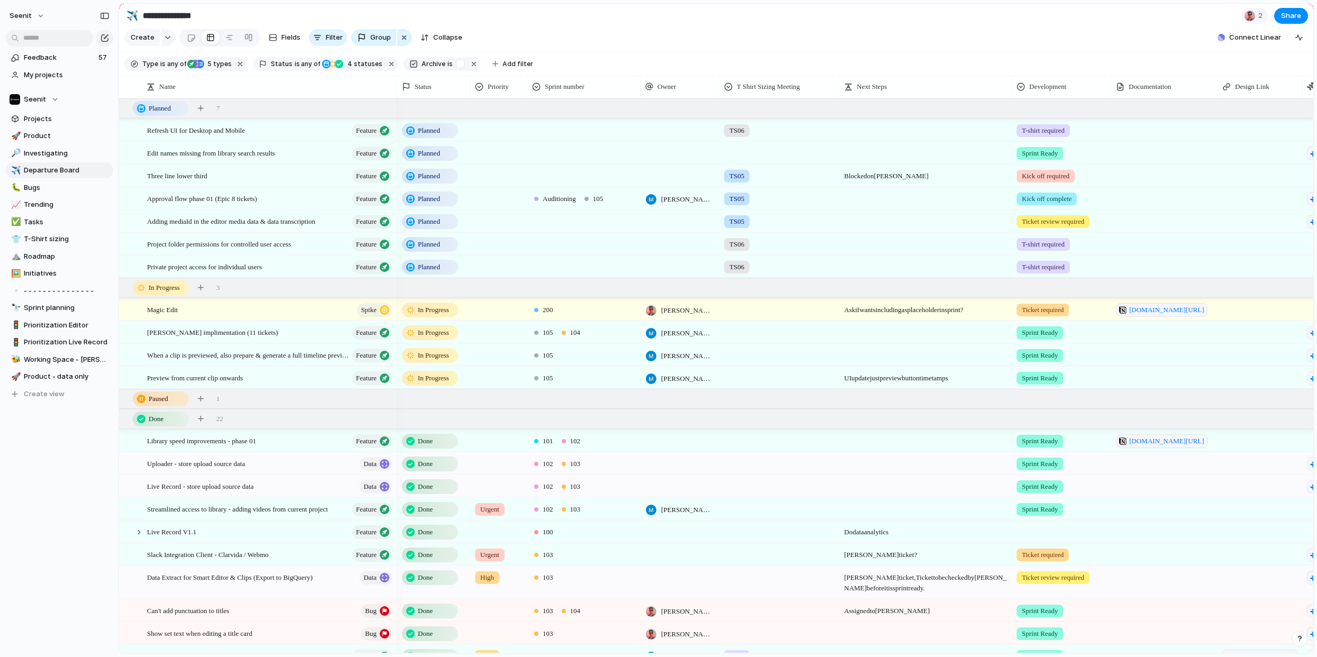
drag, startPoint x: 660, startPoint y: 86, endPoint x: 641, endPoint y: 86, distance: 18.5
click at [641, 86] on div at bounding box center [639, 87] width 5 height 22
